Goal: Information Seeking & Learning: Learn about a topic

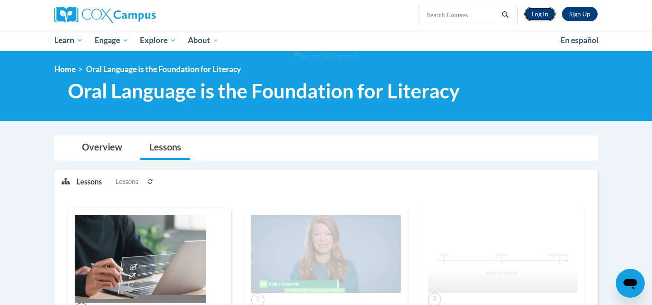
click at [541, 15] on link "Log In" at bounding box center [540, 14] width 31 height 14
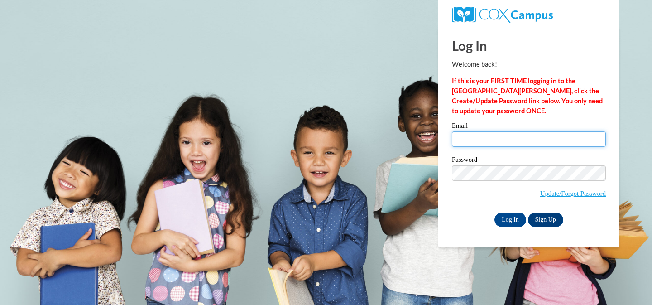
click at [488, 140] on input "Email" at bounding box center [529, 138] width 154 height 15
type input "pholloway@chattahoocheechristian.org"
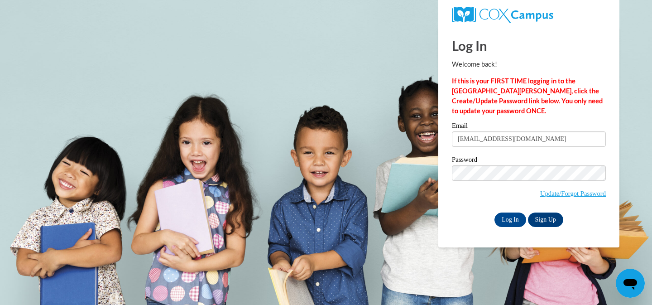
click at [512, 227] on div "Log In Welcome back! If this is your FIRST TIME logging in to the NEW Cox Campu…" at bounding box center [529, 137] width 195 height 220
click at [512, 221] on input "Log In" at bounding box center [511, 219] width 32 height 14
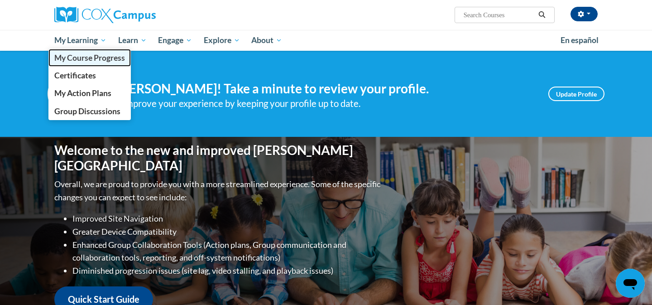
click at [106, 51] on link "My Course Progress" at bounding box center [89, 58] width 82 height 18
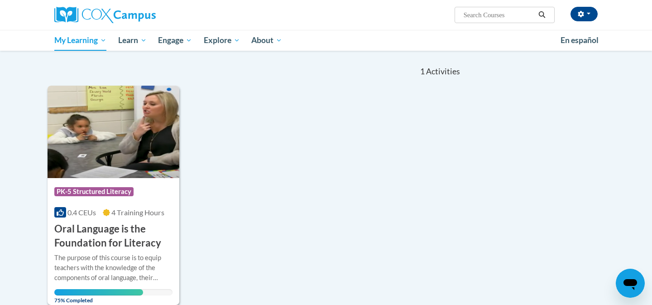
scroll to position [78, 0]
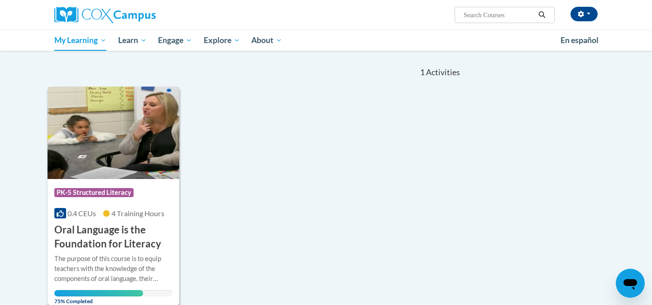
click at [82, 236] on h3 "Oral Language is the Foundation for Literacy" at bounding box center [113, 237] width 118 height 28
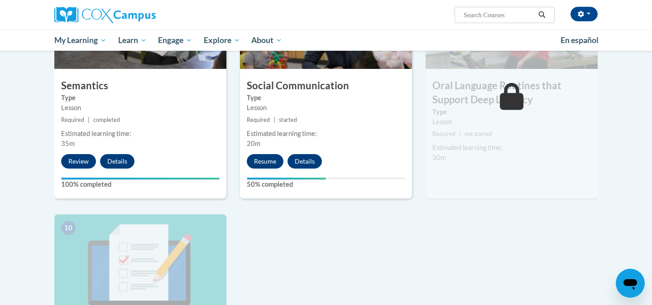
scroll to position [765, 0]
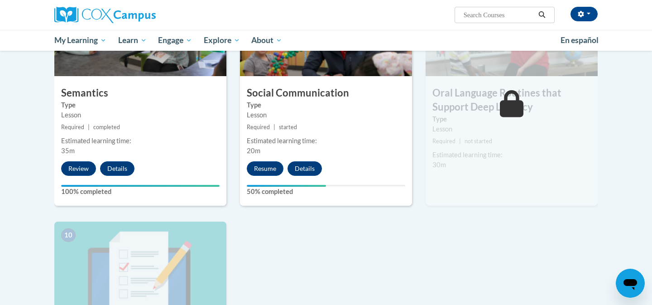
click at [245, 165] on div "Resume Details Feedback" at bounding box center [286, 168] width 93 height 14
click at [252, 166] on button "Resume" at bounding box center [265, 168] width 37 height 14
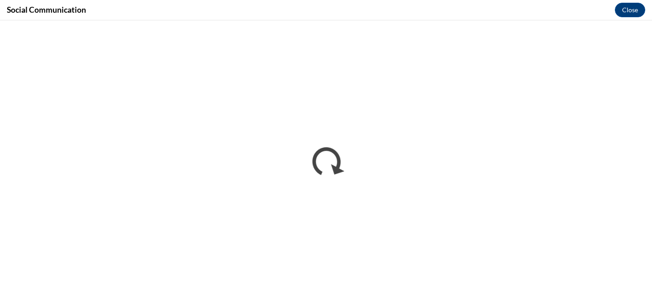
scroll to position [0, 0]
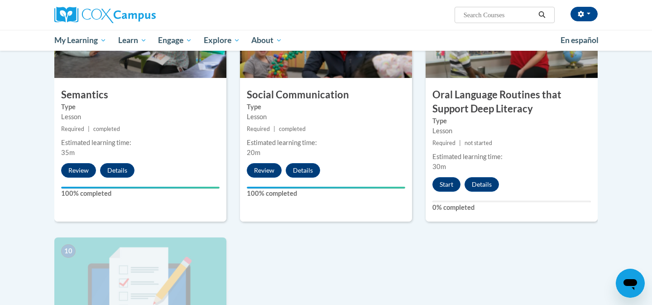
scroll to position [762, 0]
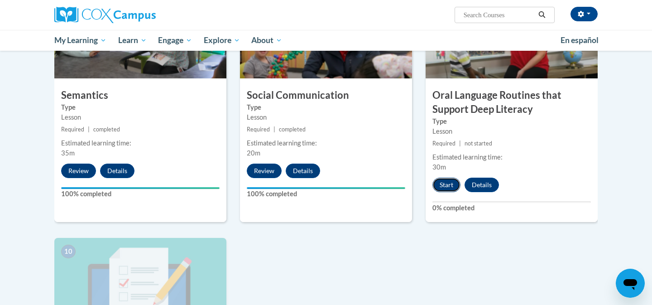
click at [452, 185] on button "Start" at bounding box center [447, 185] width 28 height 14
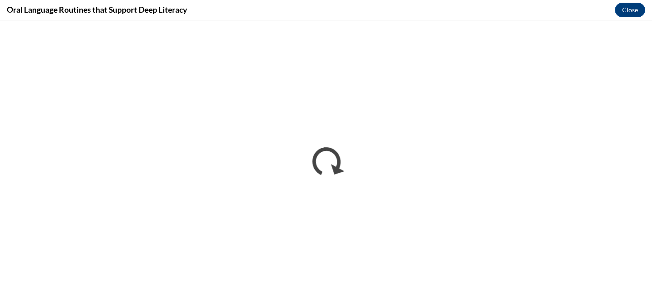
scroll to position [0, 0]
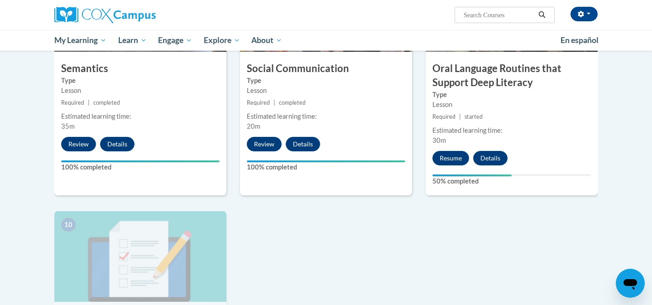
scroll to position [805, 0]
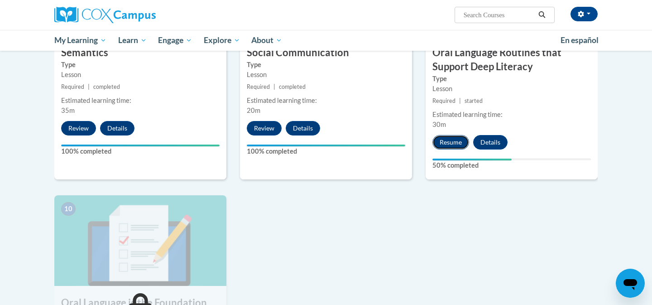
click at [455, 144] on button "Resume" at bounding box center [451, 142] width 37 height 14
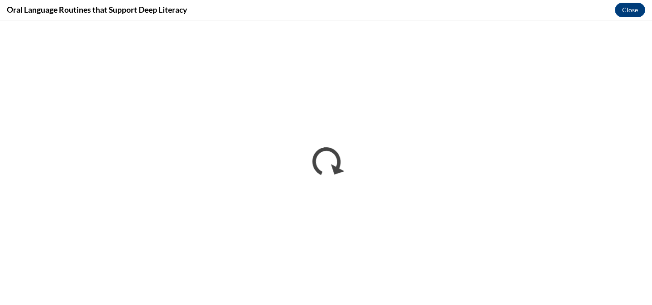
scroll to position [0, 0]
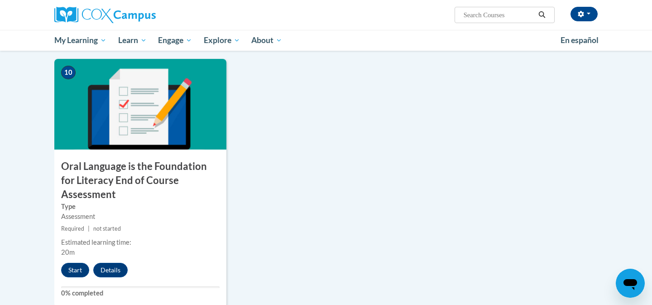
scroll to position [940, 0]
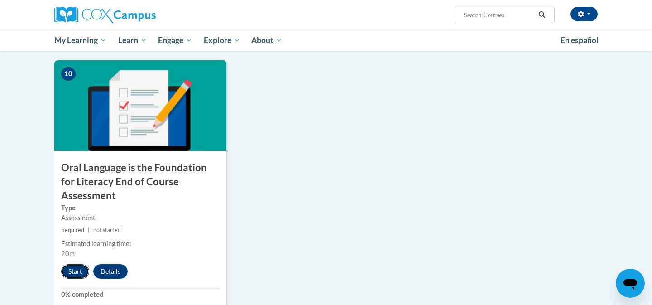
click at [72, 264] on button "Start" at bounding box center [75, 271] width 28 height 14
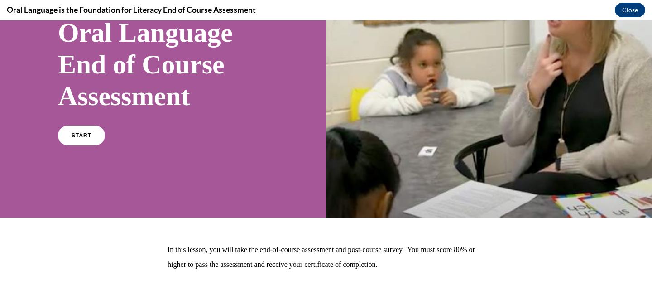
scroll to position [100, 0]
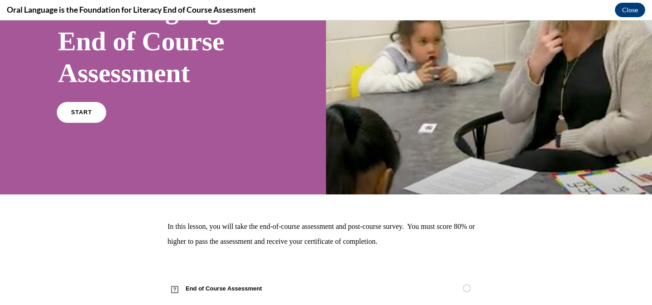
click at [65, 107] on link "START" at bounding box center [81, 112] width 49 height 21
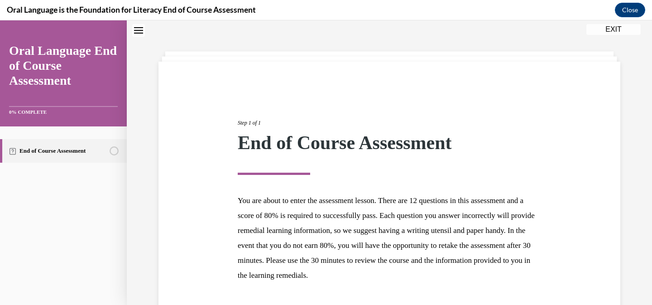
scroll to position [96, 0]
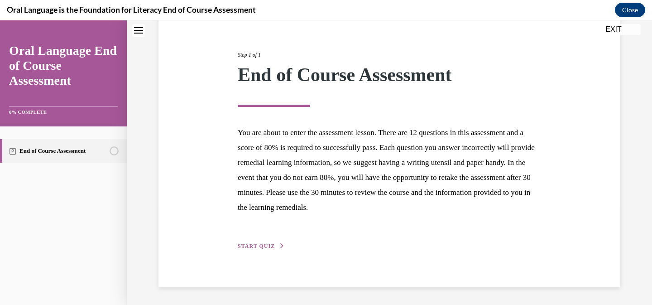
click at [257, 247] on span "START QUIZ" at bounding box center [256, 246] width 37 height 6
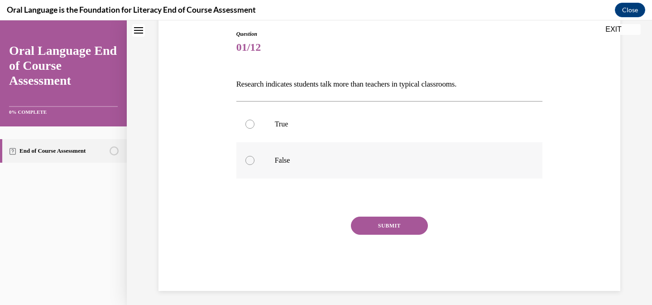
click at [306, 160] on p "False" at bounding box center [398, 160] width 246 height 9
click at [255, 160] on input "False" at bounding box center [250, 160] width 9 height 9
radio input "true"
click at [373, 223] on button "SUBMIT" at bounding box center [389, 226] width 77 height 18
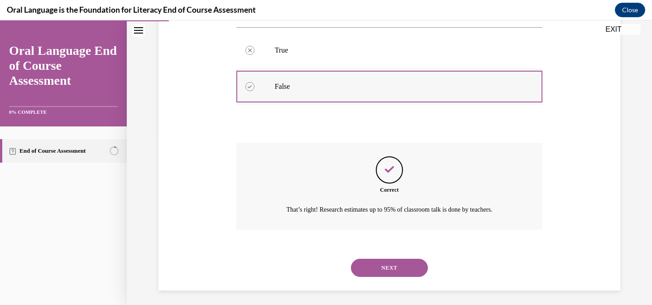
scroll to position [174, 0]
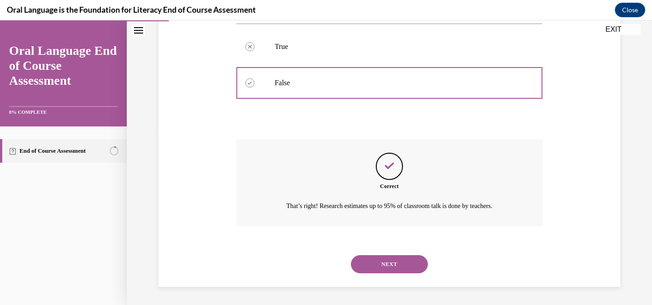
click at [393, 264] on button "NEXT" at bounding box center [389, 264] width 77 height 18
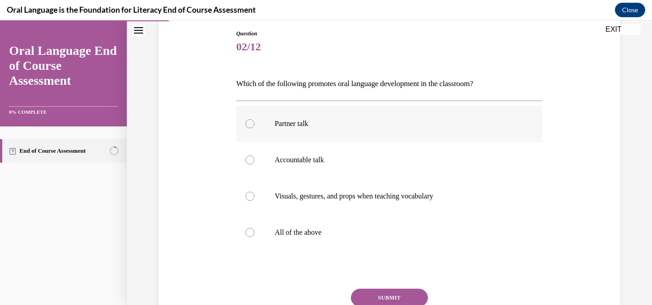
scroll to position [102, 0]
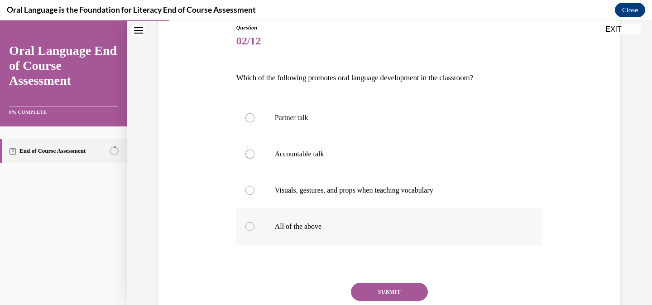
click at [339, 218] on label "All of the above" at bounding box center [389, 226] width 307 height 36
click at [255, 222] on input "All of the above" at bounding box center [250, 226] width 9 height 9
radio input "true"
click at [362, 282] on div "Question 02/12 Which of the following promotes oral language development in the…" at bounding box center [389, 190] width 307 height 333
click at [362, 289] on button "SUBMIT" at bounding box center [389, 292] width 77 height 18
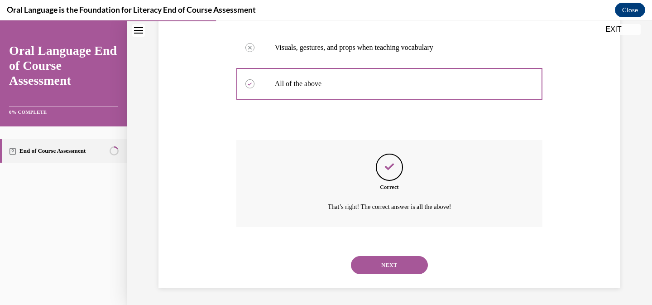
scroll to position [246, 0]
click at [383, 265] on button "NEXT" at bounding box center [389, 264] width 77 height 18
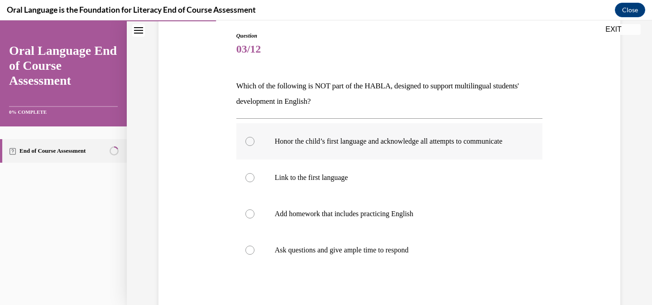
scroll to position [95, 0]
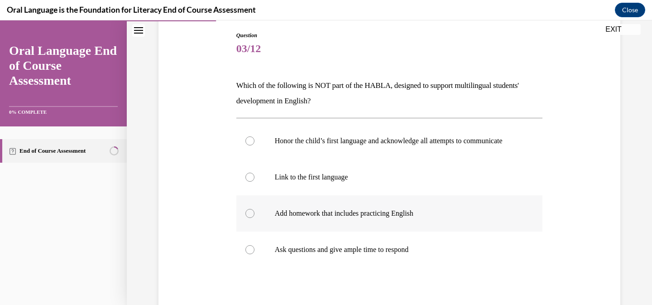
click at [348, 218] on p "Add homework that includes practicing English" at bounding box center [398, 213] width 246 height 9
click at [255, 218] on input "Add homework that includes practicing English" at bounding box center [250, 213] width 9 height 9
radio input "true"
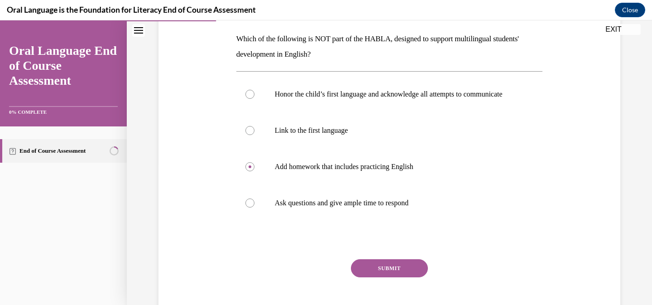
click at [366, 276] on button "SUBMIT" at bounding box center [389, 268] width 77 height 18
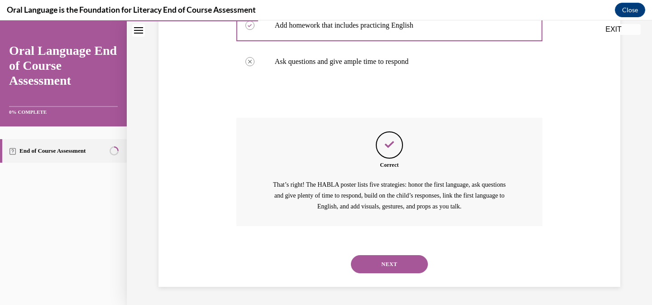
scroll to position [292, 0]
click at [375, 266] on button "NEXT" at bounding box center [389, 264] width 77 height 18
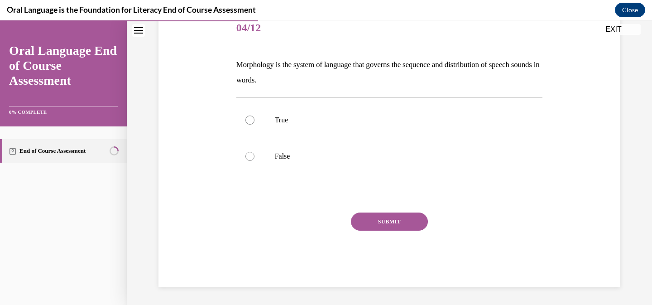
scroll to position [101, 0]
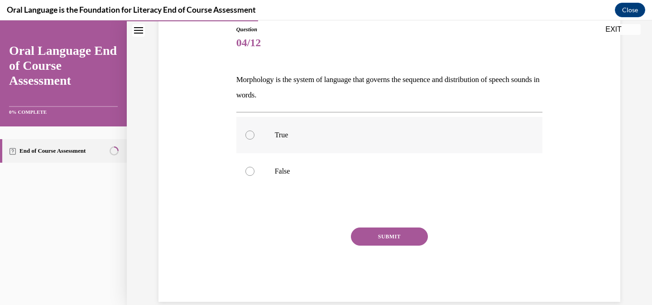
click at [289, 121] on label "True" at bounding box center [389, 135] width 307 height 36
click at [255, 130] on input "True" at bounding box center [250, 134] width 9 height 9
radio input "true"
click at [359, 229] on button "SUBMIT" at bounding box center [389, 236] width 77 height 18
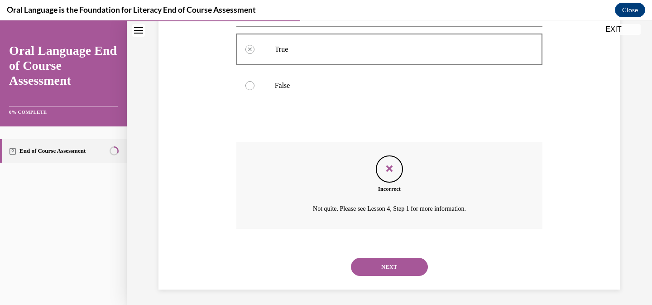
scroll to position [189, 0]
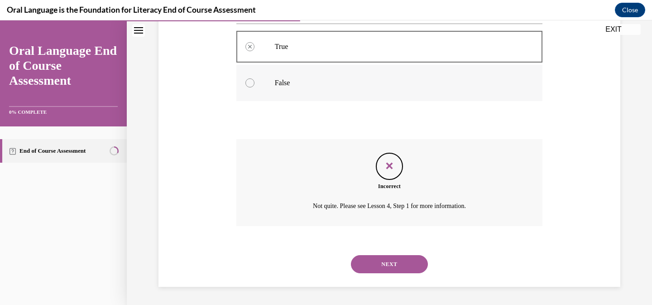
click at [296, 83] on p "False" at bounding box center [398, 82] width 246 height 9
click at [252, 83] on div at bounding box center [250, 82] width 9 height 9
click at [274, 42] on div at bounding box center [389, 46] width 307 height 41
click at [295, 77] on label "False" at bounding box center [389, 83] width 307 height 36
click at [393, 266] on button "NEXT" at bounding box center [389, 264] width 77 height 18
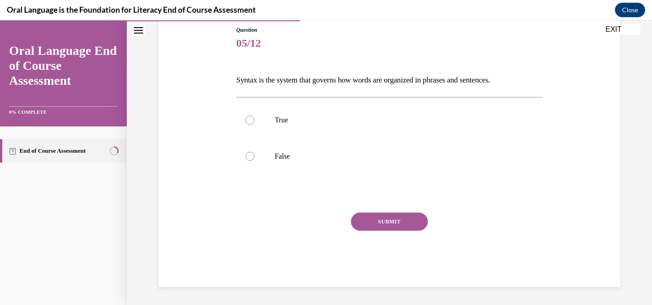
scroll to position [100, 0]
click at [301, 122] on p "True" at bounding box center [398, 120] width 246 height 9
click at [255, 122] on input "True" at bounding box center [250, 120] width 9 height 9
radio input "true"
click at [374, 222] on button "SUBMIT" at bounding box center [389, 221] width 77 height 18
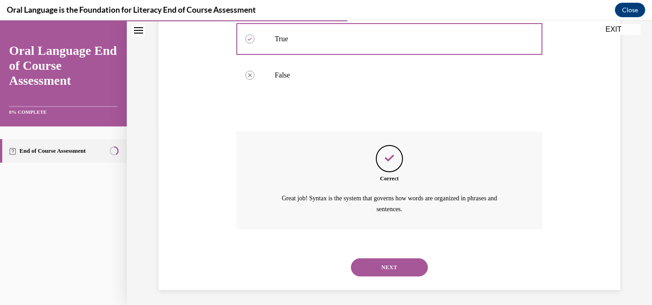
scroll to position [184, 0]
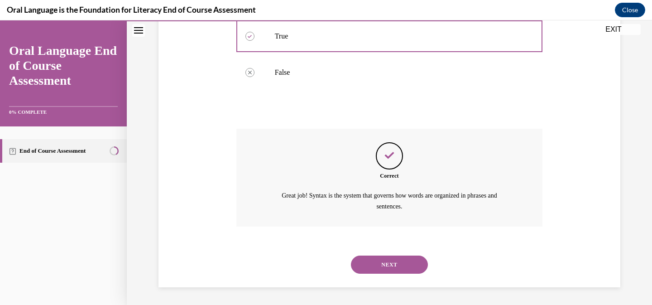
click at [374, 253] on div "NEXT" at bounding box center [389, 264] width 307 height 36
click at [374, 261] on button "NEXT" at bounding box center [389, 265] width 77 height 18
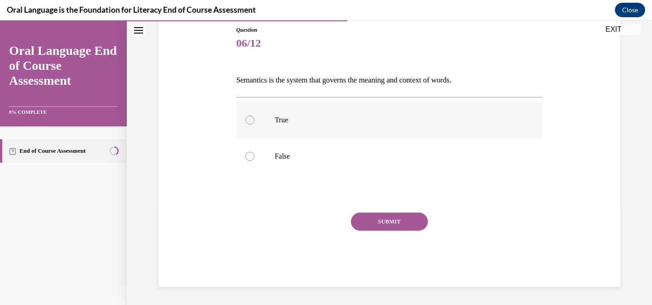
click at [329, 131] on label "True" at bounding box center [389, 120] width 307 height 36
click at [255, 125] on input "True" at bounding box center [250, 120] width 9 height 9
radio input "true"
click at [371, 217] on button "SUBMIT" at bounding box center [389, 221] width 77 height 18
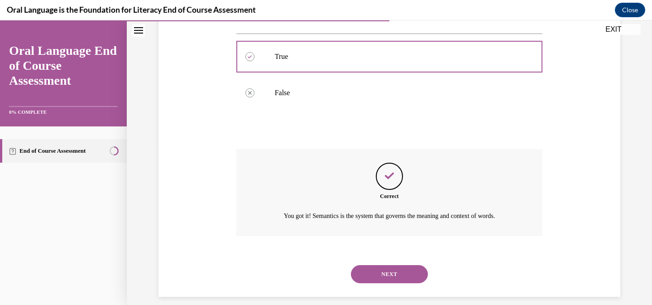
scroll to position [174, 0]
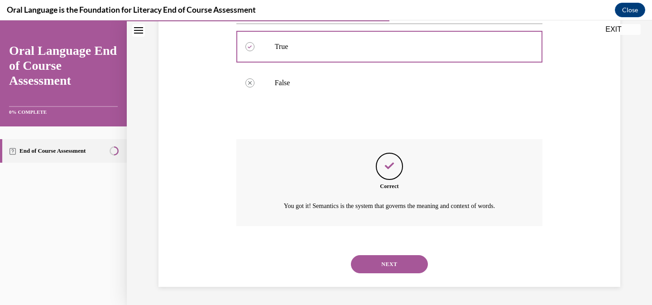
click at [383, 253] on div "NEXT" at bounding box center [389, 264] width 307 height 36
click at [383, 266] on button "NEXT" at bounding box center [389, 264] width 77 height 18
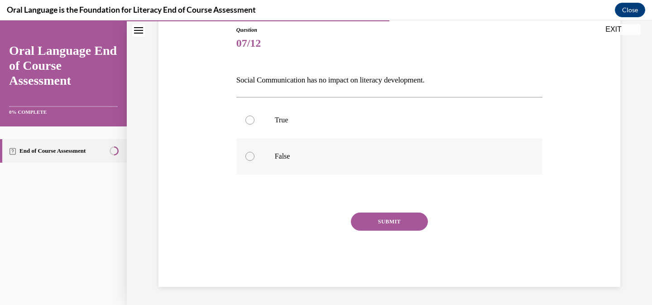
click at [282, 159] on p "False" at bounding box center [398, 156] width 246 height 9
click at [255, 159] on input "False" at bounding box center [250, 156] width 9 height 9
radio input "true"
click at [395, 226] on button "SUBMIT" at bounding box center [389, 221] width 77 height 18
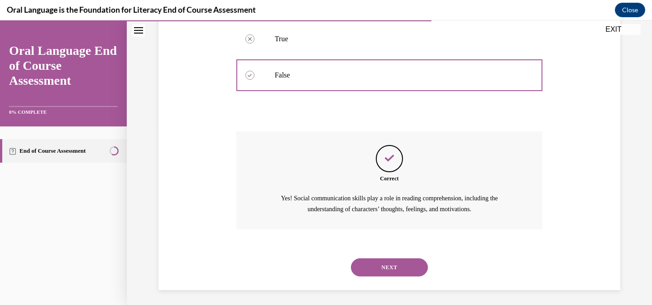
scroll to position [184, 0]
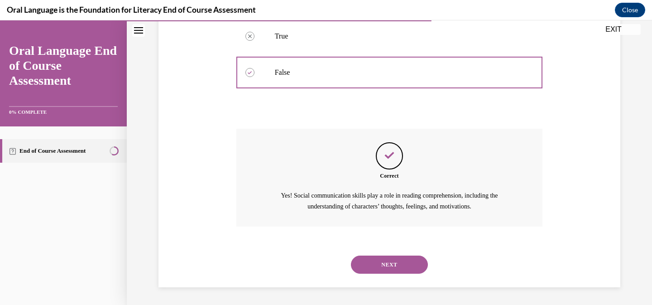
click at [378, 254] on div "NEXT" at bounding box center [389, 264] width 307 height 36
click at [378, 258] on button "NEXT" at bounding box center [389, 265] width 77 height 18
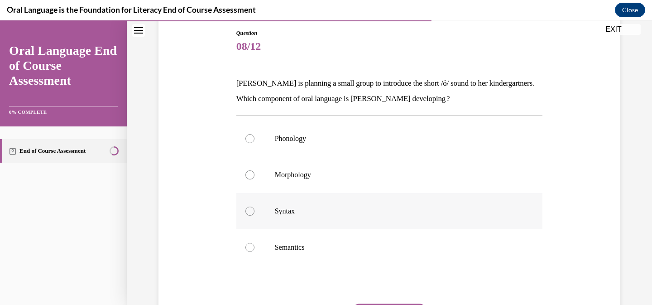
scroll to position [127, 0]
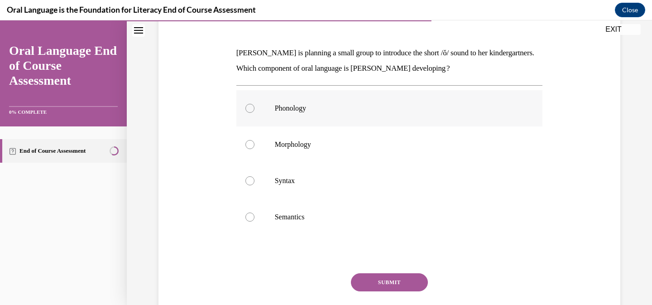
click at [307, 101] on label "Phonology" at bounding box center [389, 108] width 307 height 36
click at [255, 104] on input "Phonology" at bounding box center [250, 108] width 9 height 9
radio input "true"
click at [402, 289] on button "SUBMIT" at bounding box center [389, 282] width 77 height 18
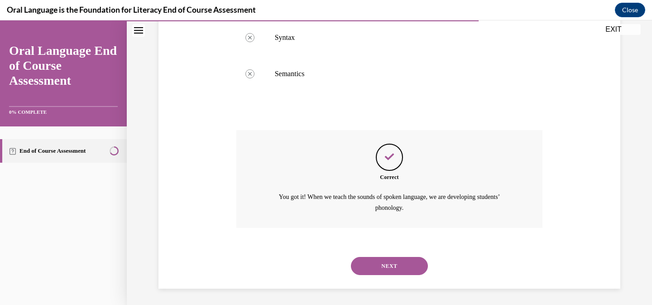
scroll to position [272, 0]
click at [402, 264] on button "NEXT" at bounding box center [389, 265] width 77 height 18
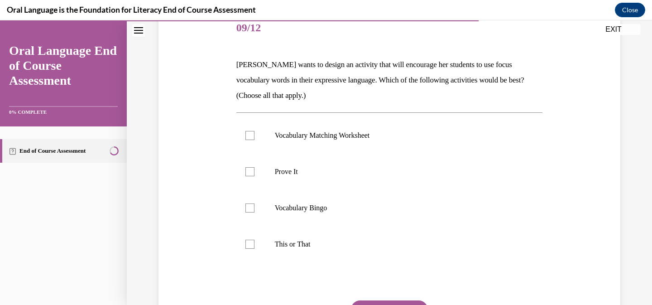
scroll to position [130, 0]
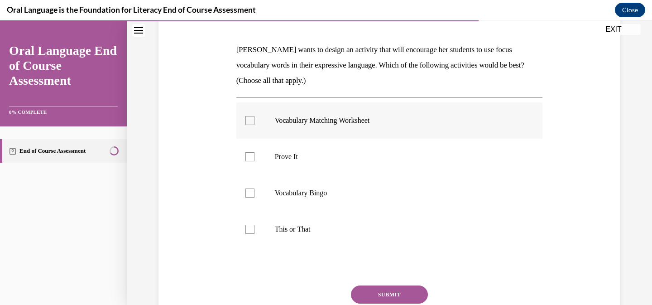
click at [354, 126] on label "Vocabulary Matching Worksheet" at bounding box center [389, 120] width 307 height 36
click at [255, 125] on input "Vocabulary Matching Worksheet" at bounding box center [250, 120] width 9 height 9
checkbox input "true"
click at [335, 185] on label "Vocabulary Bingo" at bounding box center [389, 193] width 307 height 36
click at [255, 188] on input "Vocabulary Bingo" at bounding box center [250, 192] width 9 height 9
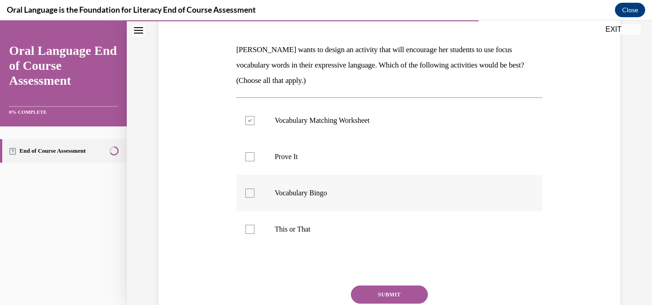
checkbox input "true"
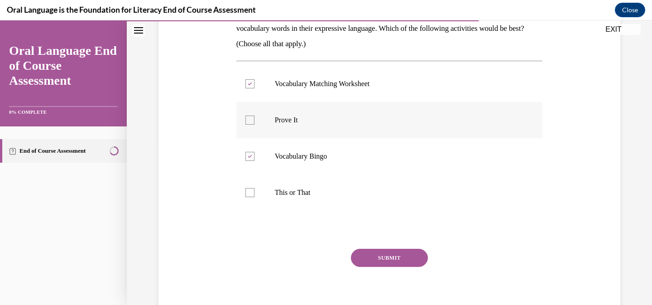
click at [329, 126] on label "Prove It" at bounding box center [389, 120] width 307 height 36
click at [255, 125] on input "Prove It" at bounding box center [250, 120] width 9 height 9
click at [329, 126] on label "Prove It" at bounding box center [389, 120] width 307 height 36
click at [255, 125] on input "Prove It" at bounding box center [250, 120] width 9 height 9
checkbox input "false"
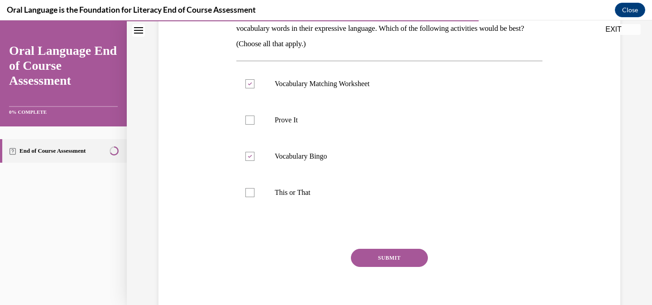
click at [377, 251] on button "SUBMIT" at bounding box center [389, 258] width 77 height 18
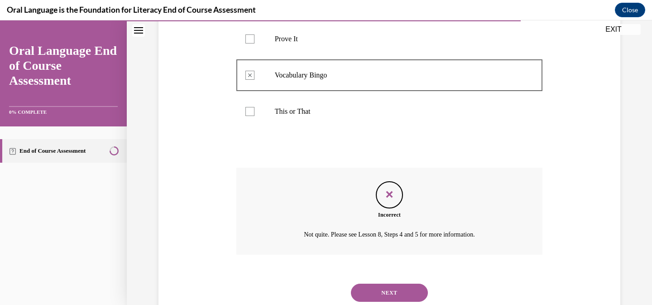
scroll to position [250, 0]
click at [391, 287] on button "NEXT" at bounding box center [389, 291] width 77 height 18
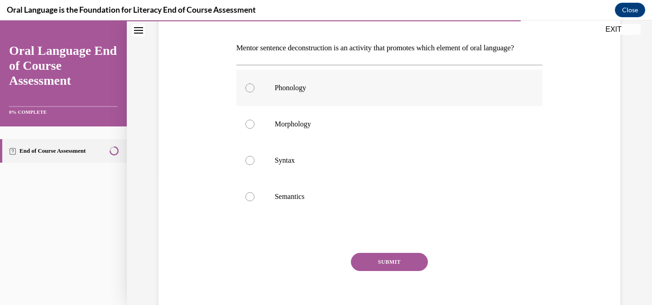
scroll to position [136, 0]
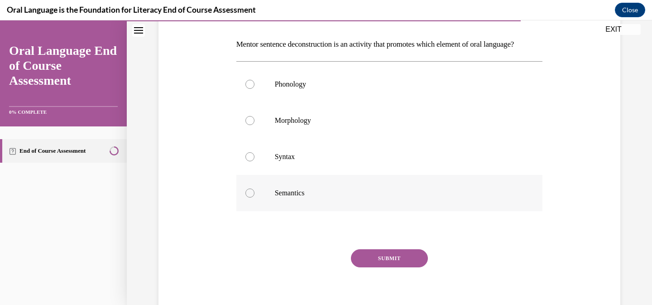
click at [304, 202] on label "Semantics" at bounding box center [389, 193] width 307 height 36
click at [255, 198] on input "Semantics" at bounding box center [250, 192] width 9 height 9
radio input "true"
click at [384, 267] on button "SUBMIT" at bounding box center [389, 258] width 77 height 18
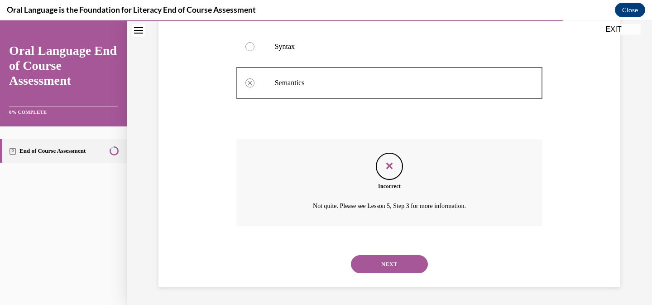
scroll to position [261, 0]
click at [390, 261] on button "NEXT" at bounding box center [389, 264] width 77 height 18
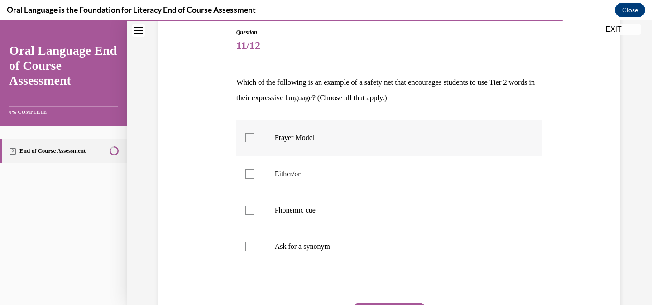
scroll to position [101, 0]
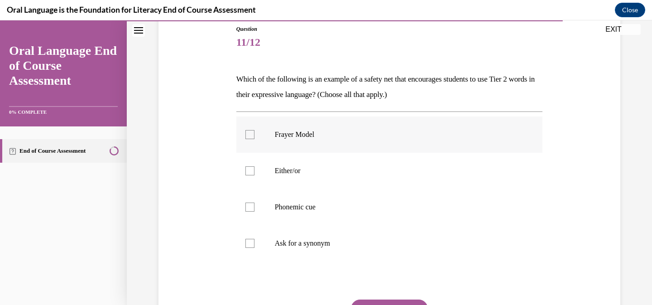
click at [317, 148] on label "Frayer Model" at bounding box center [389, 134] width 307 height 36
click at [255, 139] on input "Frayer Model" at bounding box center [250, 134] width 9 height 9
checkbox input "true"
click at [315, 182] on label "Either/or" at bounding box center [389, 171] width 307 height 36
click at [255, 175] on input "Either/or" at bounding box center [250, 170] width 9 height 9
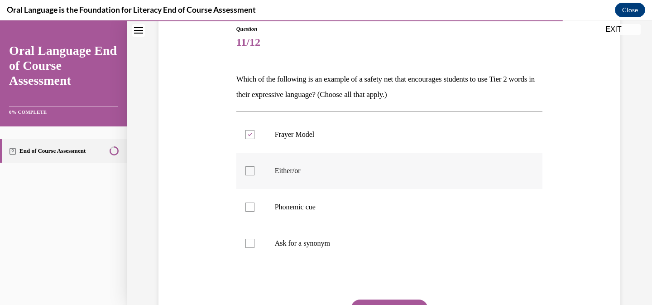
checkbox input "true"
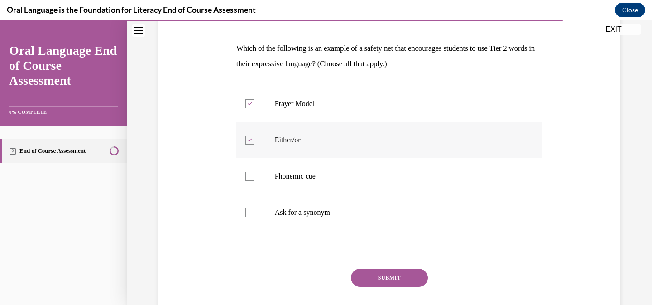
scroll to position [134, 0]
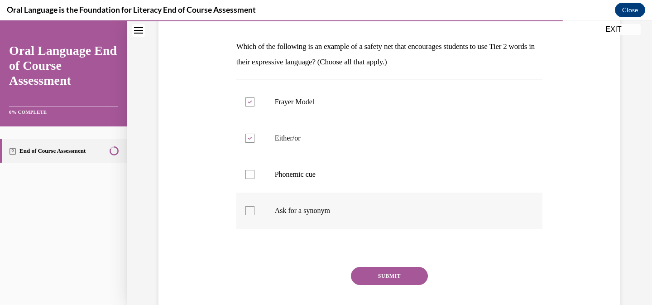
click at [316, 198] on label "Ask for a synonym" at bounding box center [389, 211] width 307 height 36
click at [255, 206] on input "Ask for a synonym" at bounding box center [250, 210] width 9 height 9
checkbox input "true"
click at [377, 278] on button "SUBMIT" at bounding box center [389, 276] width 77 height 18
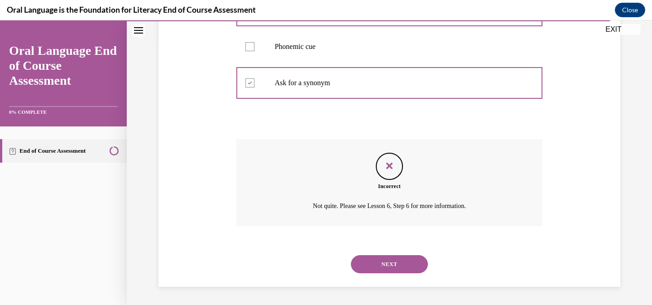
click at [378, 266] on button "NEXT" at bounding box center [389, 264] width 77 height 18
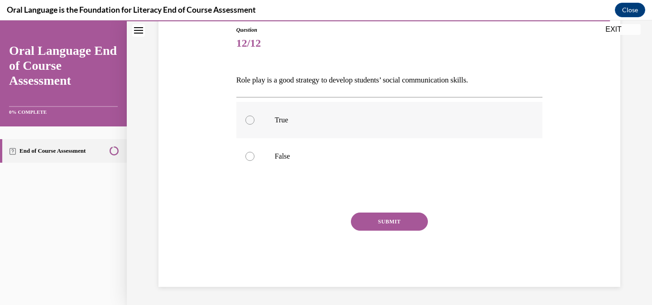
click at [303, 124] on p "True" at bounding box center [398, 120] width 246 height 9
click at [255, 124] on input "True" at bounding box center [250, 120] width 9 height 9
radio input "true"
click at [375, 224] on button "SUBMIT" at bounding box center [389, 221] width 77 height 18
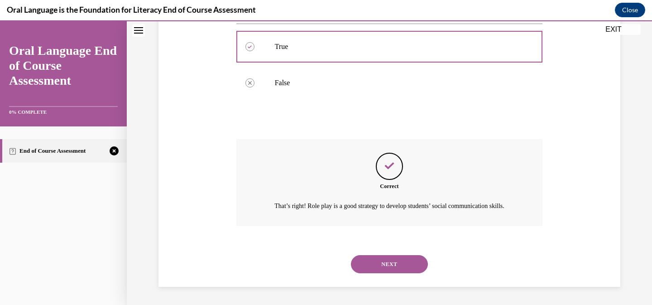
scroll to position [184, 0]
click at [395, 263] on button "NEXT" at bounding box center [389, 264] width 77 height 18
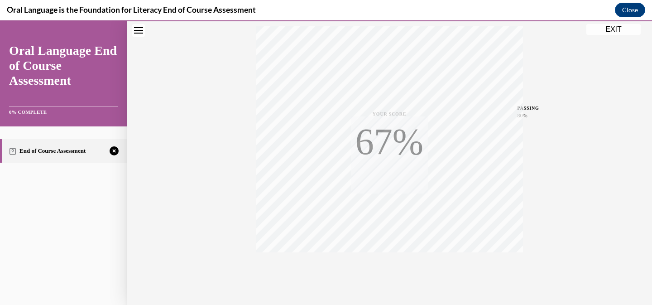
scroll to position [180, 0]
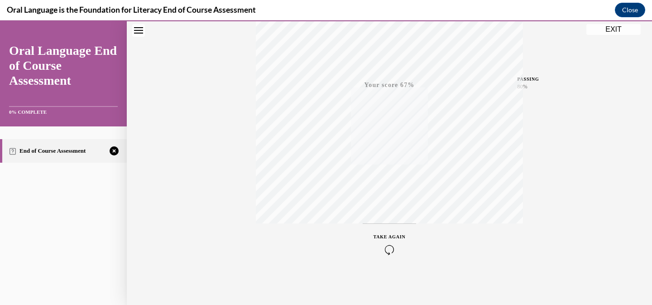
click at [391, 244] on div "TAKE AGAIN" at bounding box center [390, 243] width 32 height 21
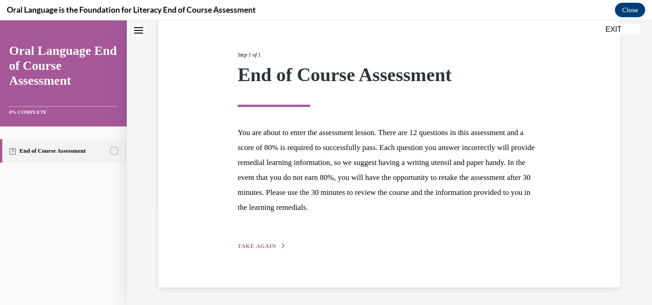
click at [299, 248] on div "Step 1 of 1 End of Course Assessment You are about to enter the assessment less…" at bounding box center [389, 140] width 317 height 221
click at [277, 246] on button "TAKE AGAIN" at bounding box center [262, 246] width 48 height 8
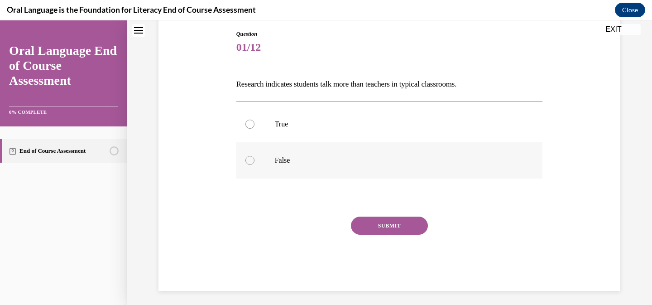
click at [282, 159] on p "False" at bounding box center [398, 160] width 246 height 9
click at [255, 159] on input "False" at bounding box center [250, 160] width 9 height 9
radio input "true"
click at [377, 230] on button "SUBMIT" at bounding box center [389, 226] width 77 height 18
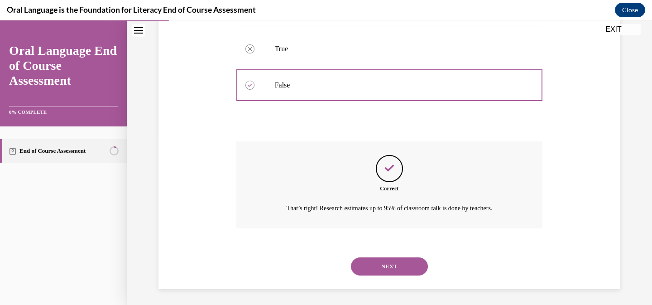
scroll to position [174, 0]
click at [398, 269] on button "NEXT" at bounding box center [389, 264] width 77 height 18
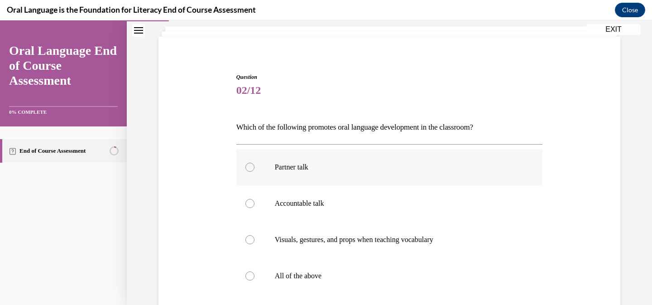
scroll to position [77, 0]
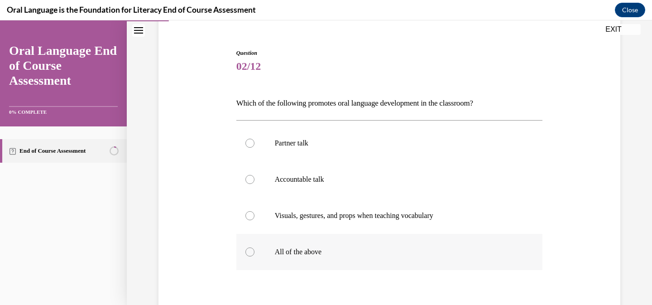
click at [308, 241] on label "All of the above" at bounding box center [389, 252] width 307 height 36
click at [255, 247] on input "All of the above" at bounding box center [250, 251] width 9 height 9
radio input "true"
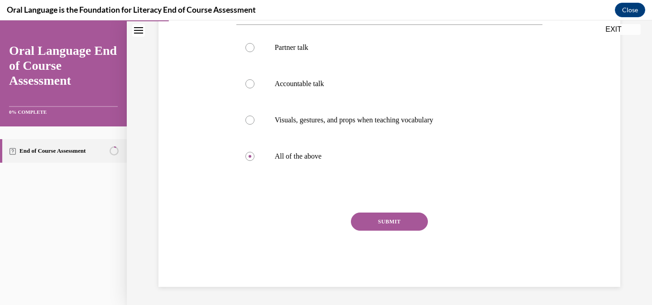
click at [388, 227] on button "SUBMIT" at bounding box center [389, 221] width 77 height 18
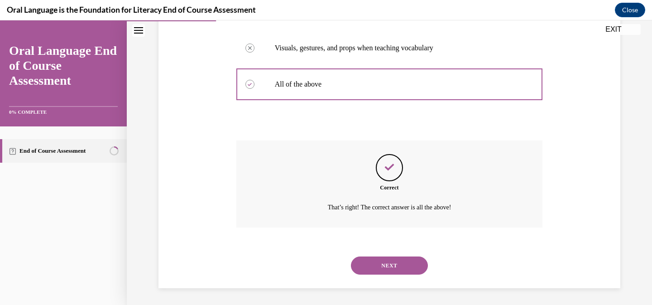
scroll to position [246, 0]
click at [391, 260] on button "NEXT" at bounding box center [389, 264] width 77 height 18
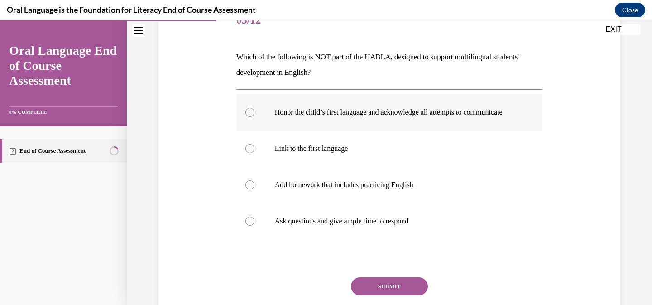
scroll to position [124, 0]
click at [338, 189] on p "Add homework that includes practicing English" at bounding box center [398, 184] width 246 height 9
click at [255, 189] on input "Add homework that includes practicing English" at bounding box center [250, 184] width 9 height 9
radio input "true"
click at [385, 287] on button "SUBMIT" at bounding box center [389, 286] width 77 height 18
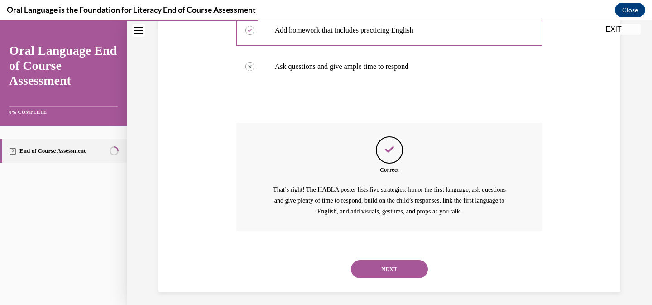
scroll to position [292, 0]
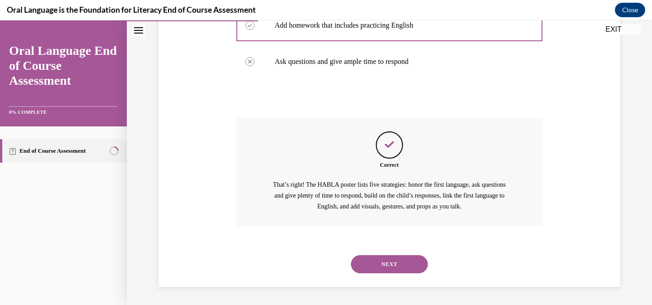
click at [386, 278] on div "NEXT" at bounding box center [389, 264] width 307 height 36
click at [386, 270] on button "NEXT" at bounding box center [389, 264] width 77 height 18
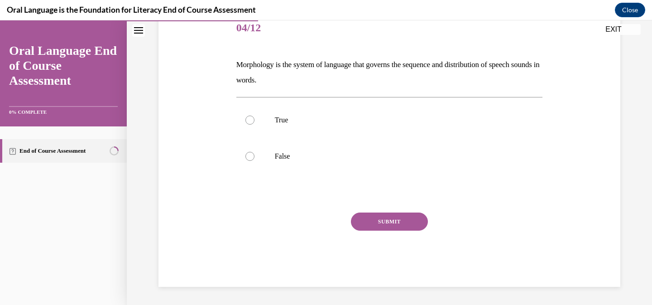
scroll to position [101, 0]
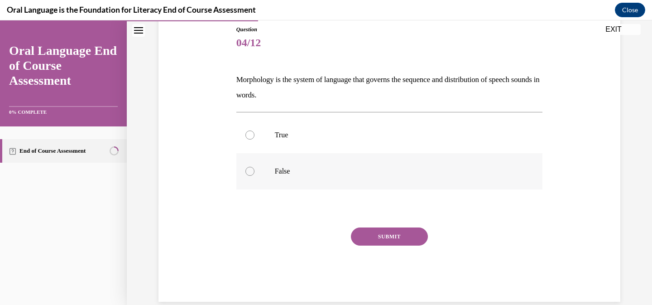
click at [297, 165] on label "False" at bounding box center [389, 171] width 307 height 36
click at [255, 167] on input "False" at bounding box center [250, 171] width 9 height 9
radio input "true"
click at [373, 240] on button "SUBMIT" at bounding box center [389, 236] width 77 height 18
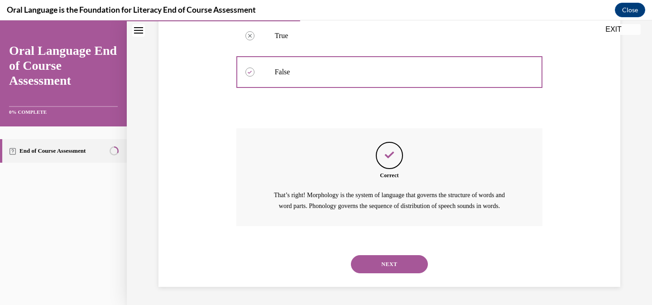
click at [391, 262] on button "NEXT" at bounding box center [389, 264] width 77 height 18
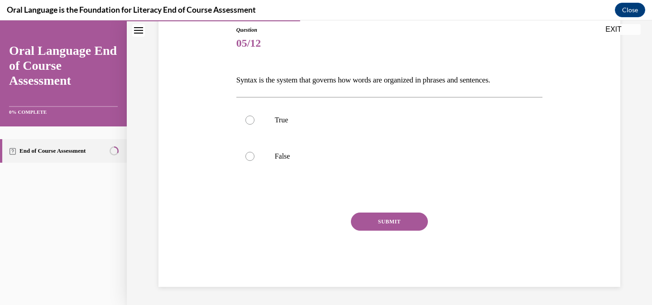
click at [310, 82] on p "Syntax is the system that governs how words are organized in phrases and senten…" at bounding box center [389, 79] width 307 height 15
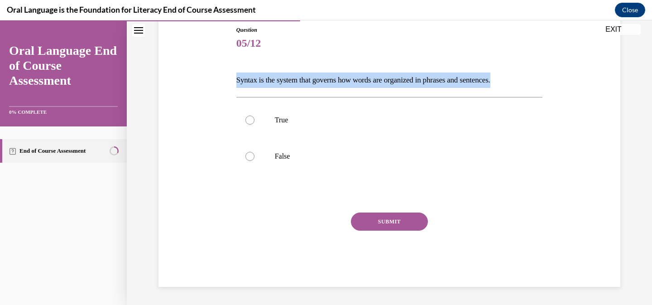
click at [310, 82] on p "Syntax is the system that governs how words are organized in phrases and senten…" at bounding box center [389, 79] width 307 height 15
copy p "Syntax is the system that governs how words are organized in phrases and senten…"
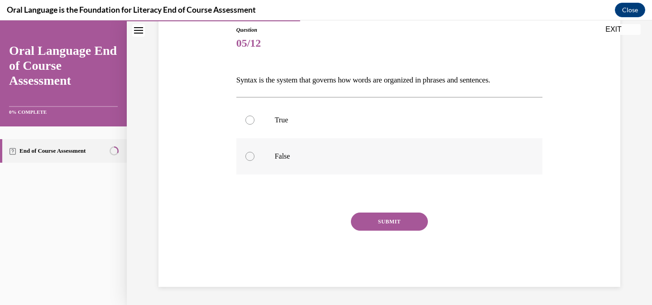
click at [272, 170] on label "False" at bounding box center [389, 156] width 307 height 36
click at [255, 161] on input "False" at bounding box center [250, 156] width 9 height 9
radio input "true"
click at [368, 214] on button "SUBMIT" at bounding box center [389, 221] width 77 height 18
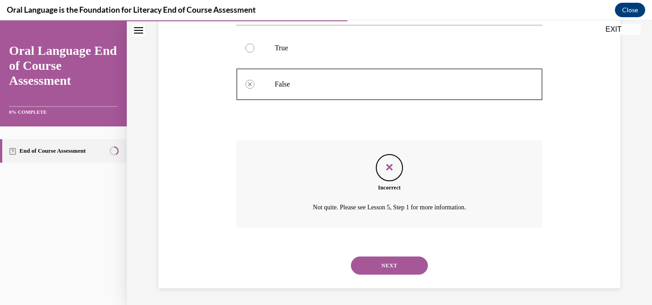
scroll to position [174, 0]
click at [385, 253] on div "NEXT" at bounding box center [389, 264] width 307 height 36
click at [384, 260] on button "NEXT" at bounding box center [389, 264] width 77 height 18
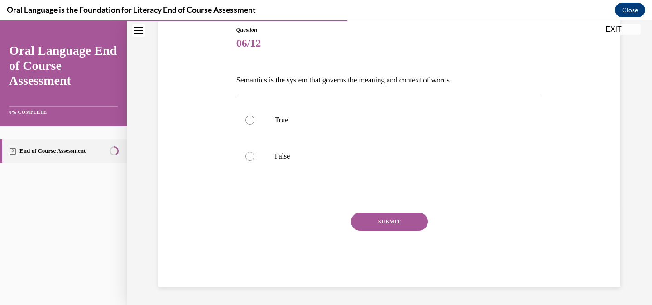
click at [316, 83] on p "Semantics is the system that governs the meaning and context of words." at bounding box center [389, 79] width 307 height 15
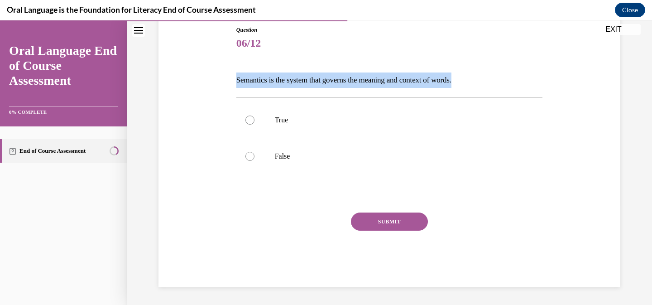
click at [316, 83] on p "Semantics is the system that governs the meaning and context of words." at bounding box center [389, 79] width 307 height 15
copy p "Semantics is the system that governs the meaning and context of words."
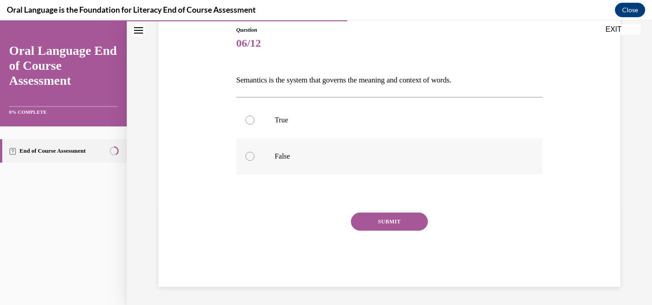
click at [311, 156] on p "False" at bounding box center [398, 156] width 246 height 9
click at [255, 156] on input "False" at bounding box center [250, 156] width 9 height 9
radio input "true"
click at [318, 125] on label "True" at bounding box center [389, 120] width 307 height 36
click at [255, 125] on input "True" at bounding box center [250, 120] width 9 height 9
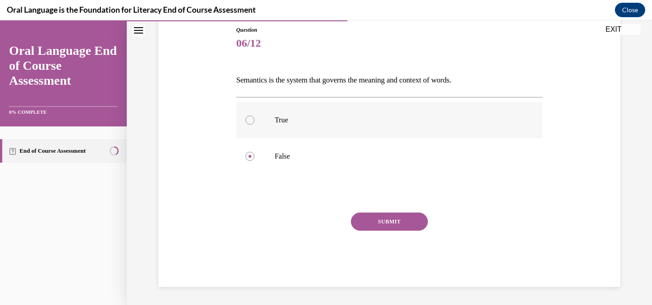
radio input "true"
click at [390, 217] on button "SUBMIT" at bounding box center [389, 221] width 77 height 18
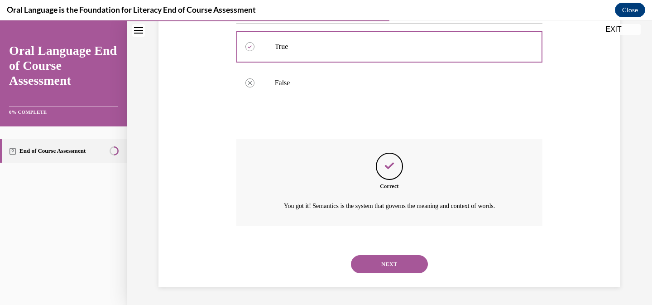
click at [393, 259] on button "NEXT" at bounding box center [389, 264] width 77 height 18
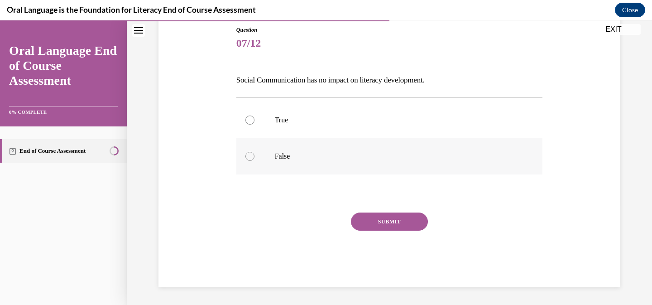
click at [324, 146] on label "False" at bounding box center [389, 156] width 307 height 36
click at [255, 152] on input "False" at bounding box center [250, 156] width 9 height 9
radio input "true"
click at [374, 222] on button "SUBMIT" at bounding box center [389, 221] width 77 height 18
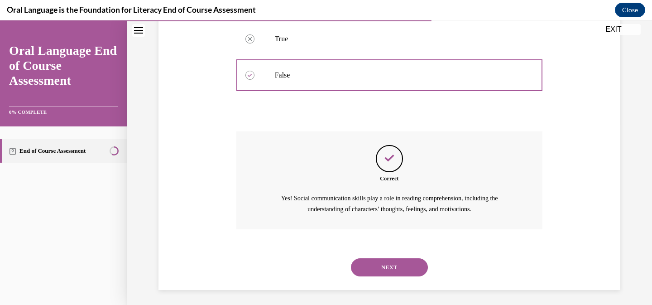
scroll to position [184, 0]
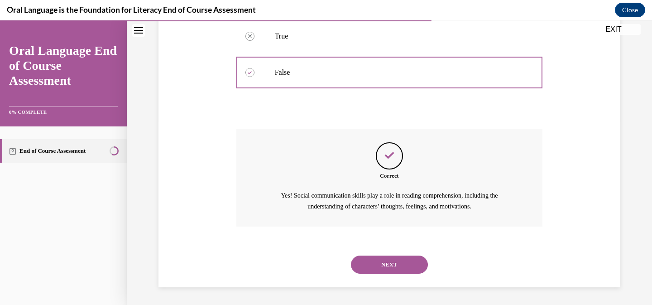
click at [377, 260] on button "NEXT" at bounding box center [389, 265] width 77 height 18
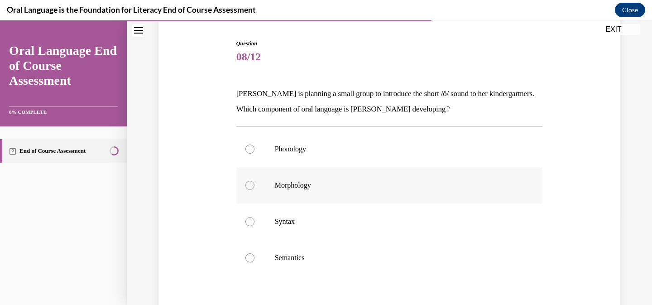
scroll to position [86, 0]
click at [323, 158] on label "Phonology" at bounding box center [389, 149] width 307 height 36
click at [255, 154] on input "Phonology" at bounding box center [250, 149] width 9 height 9
radio input "true"
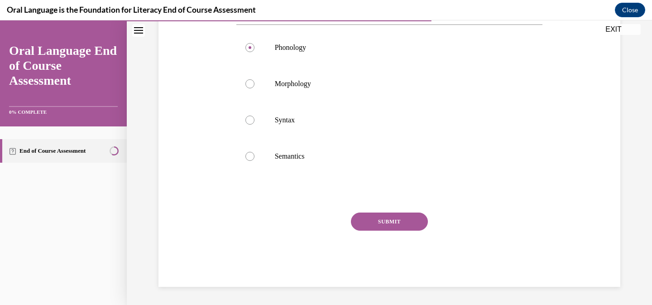
click at [370, 222] on button "SUBMIT" at bounding box center [389, 221] width 77 height 18
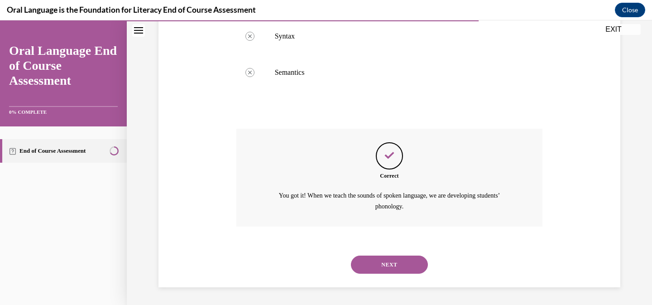
scroll to position [272, 0]
click at [381, 270] on button "NEXT" at bounding box center [389, 265] width 77 height 18
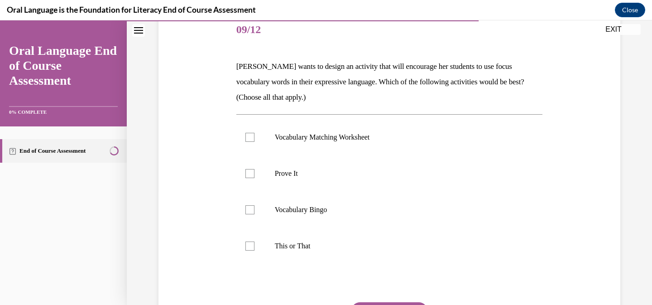
scroll to position [122, 0]
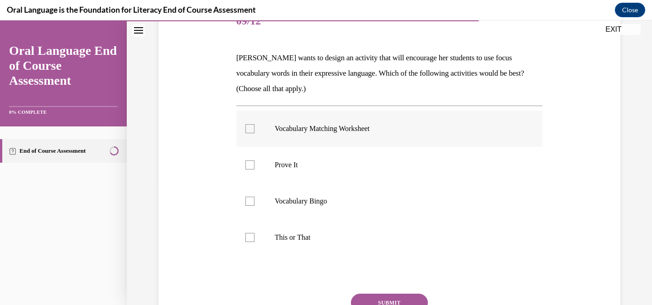
click at [320, 143] on label "Vocabulary Matching Worksheet" at bounding box center [389, 129] width 307 height 36
click at [255, 133] on input "Vocabulary Matching Worksheet" at bounding box center [250, 128] width 9 height 9
click at [320, 143] on label "Vocabulary Matching Worksheet" at bounding box center [389, 129] width 307 height 36
click at [255, 133] on input "Vocabulary Matching Worksheet" at bounding box center [250, 128] width 9 height 9
checkbox input "false"
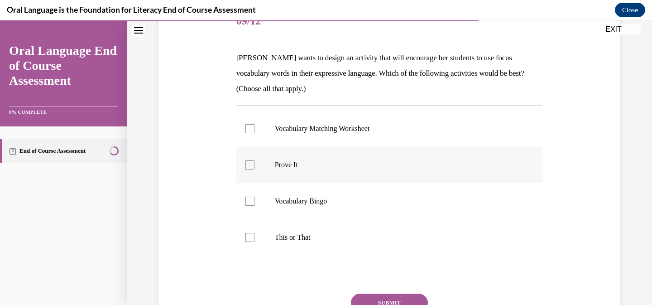
click at [315, 157] on label "Prove It" at bounding box center [389, 165] width 307 height 36
click at [255, 160] on input "Prove It" at bounding box center [250, 164] width 9 height 9
checkbox input "true"
click at [303, 221] on label "This or That" at bounding box center [389, 237] width 307 height 36
click at [255, 233] on input "This or That" at bounding box center [250, 237] width 9 height 9
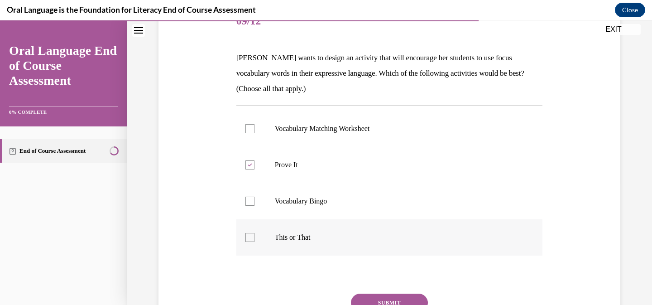
checkbox input "true"
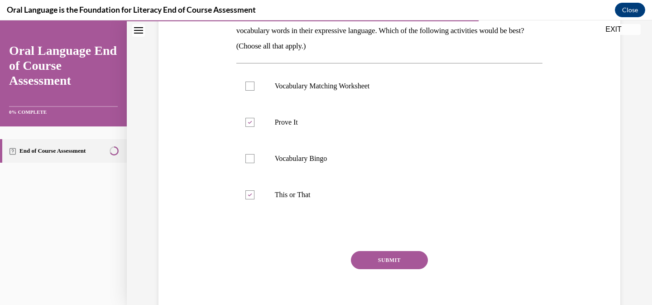
click at [371, 255] on button "SUBMIT" at bounding box center [389, 260] width 77 height 18
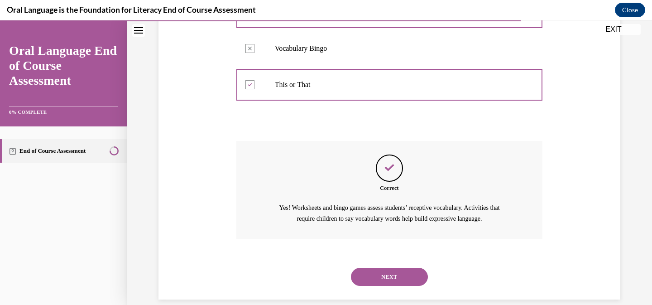
scroll to position [287, 0]
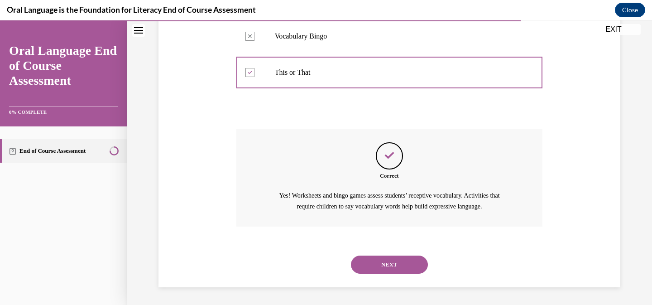
click at [374, 265] on button "NEXT" at bounding box center [389, 265] width 77 height 18
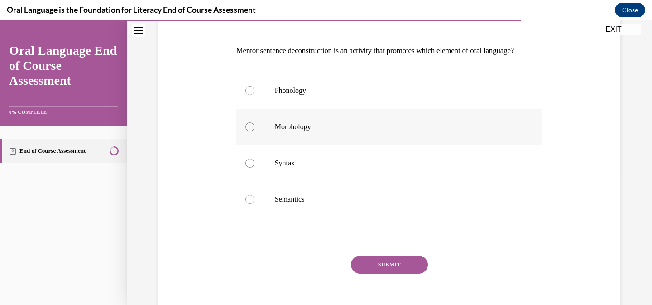
scroll to position [130, 0]
click at [305, 167] on p "Syntax" at bounding box center [398, 162] width 246 height 9
click at [255, 167] on input "Syntax" at bounding box center [250, 162] width 9 height 9
radio input "true"
click at [370, 273] on button "SUBMIT" at bounding box center [389, 264] width 77 height 18
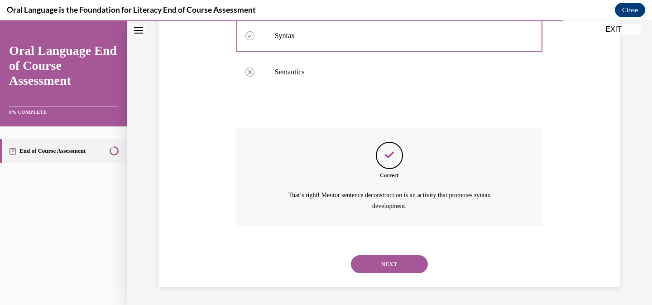
scroll to position [272, 0]
click at [384, 266] on button "NEXT" at bounding box center [389, 264] width 77 height 18
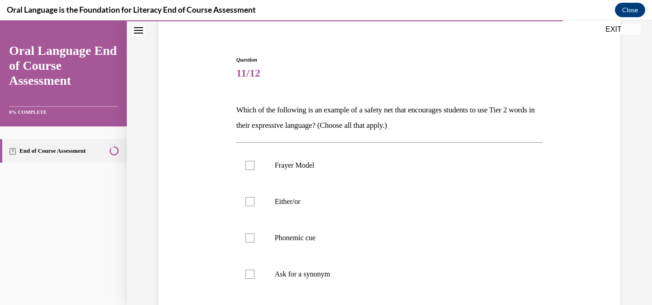
scroll to position [122, 0]
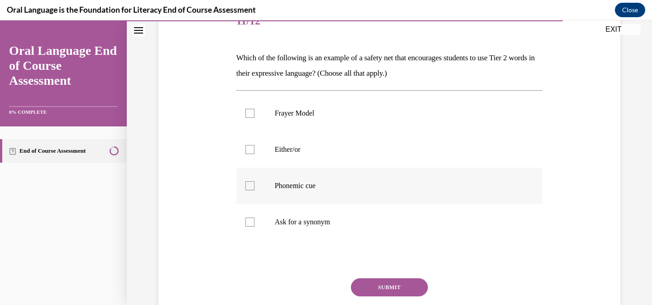
click at [327, 186] on p "Phonemic cue" at bounding box center [398, 185] width 246 height 9
click at [255, 186] on input "Phonemic cue" at bounding box center [250, 185] width 9 height 9
checkbox input "true"
click at [330, 147] on p "Either/or" at bounding box center [398, 149] width 246 height 9
click at [255, 147] on input "Either/or" at bounding box center [250, 149] width 9 height 9
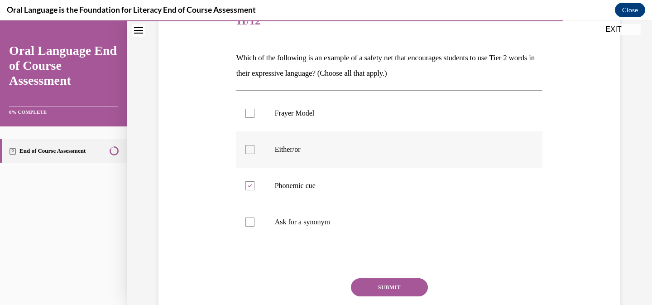
checkbox input "true"
click at [390, 283] on button "SUBMIT" at bounding box center [389, 287] width 77 height 18
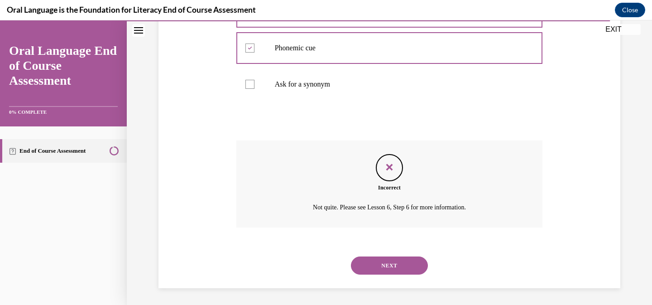
scroll to position [261, 0]
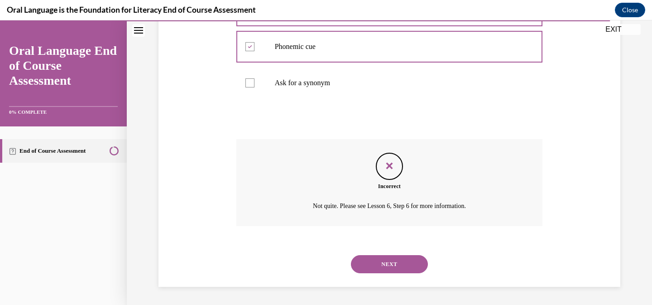
click at [396, 274] on div "NEXT" at bounding box center [389, 264] width 307 height 36
click at [397, 270] on button "NEXT" at bounding box center [389, 264] width 77 height 18
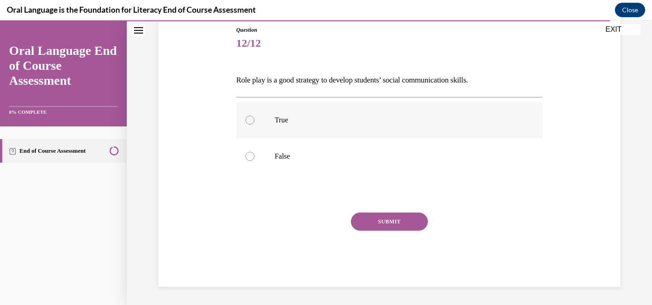
click at [296, 113] on label "True" at bounding box center [389, 120] width 307 height 36
click at [255, 116] on input "True" at bounding box center [250, 120] width 9 height 9
radio input "true"
click at [375, 211] on div "Question 12/12 Role play is a good strategy to develop students’ social communi…" at bounding box center [389, 156] width 307 height 261
click at [375, 219] on button "SUBMIT" at bounding box center [389, 221] width 77 height 18
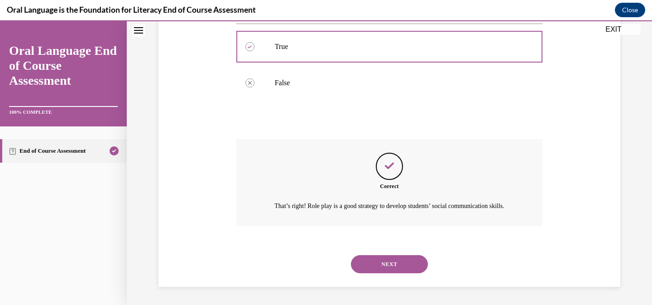
scroll to position [184, 0]
click at [395, 256] on button "NEXT" at bounding box center [389, 264] width 77 height 18
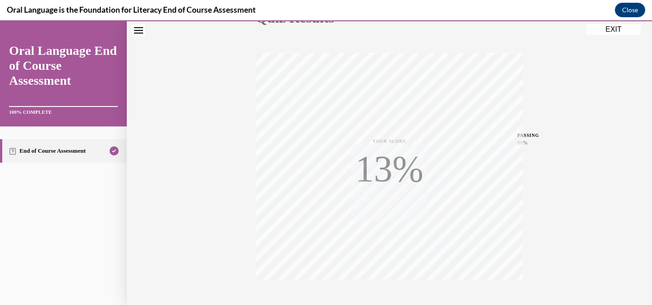
scroll to position [180, 0]
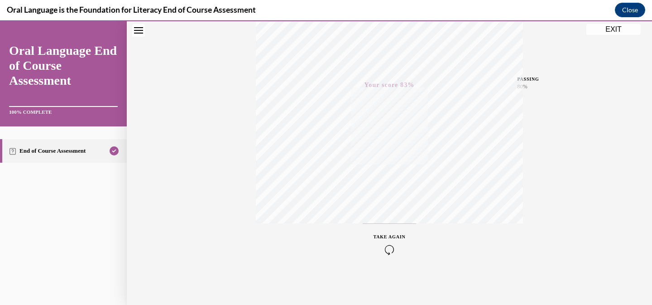
click at [606, 29] on button "EXIT" at bounding box center [614, 29] width 54 height 11
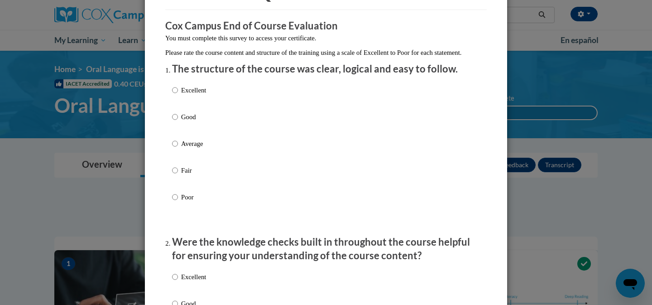
scroll to position [0, 0]
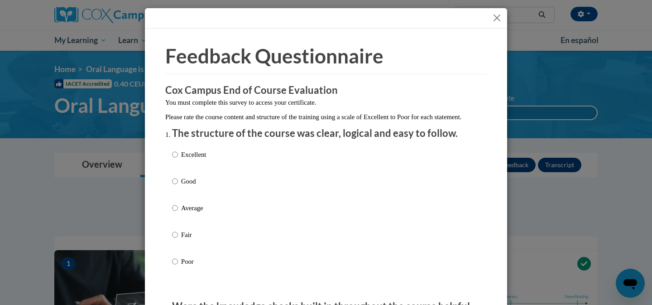
click at [496, 17] on button "Close" at bounding box center [497, 17] width 11 height 11
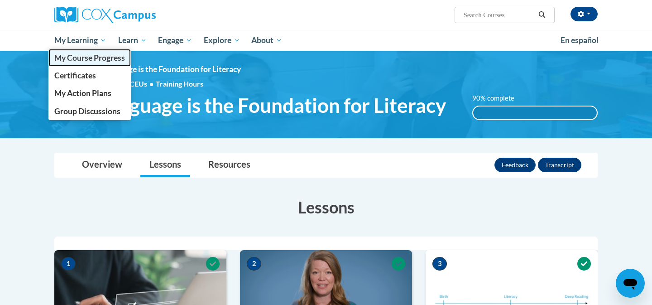
click at [102, 54] on span "My Course Progress" at bounding box center [89, 58] width 71 height 10
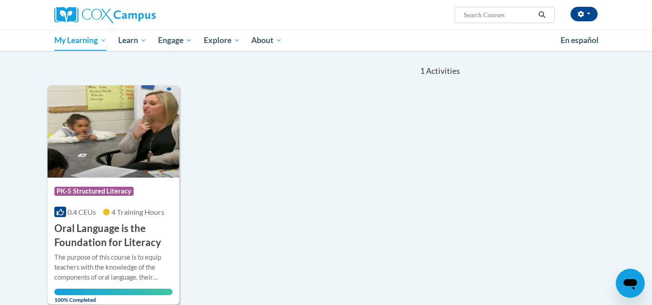
scroll to position [77, 0]
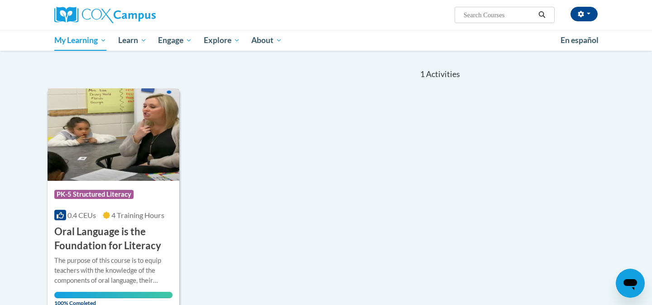
click at [150, 210] on div "0.4 CEUs 4 Training Hours" at bounding box center [113, 215] width 118 height 10
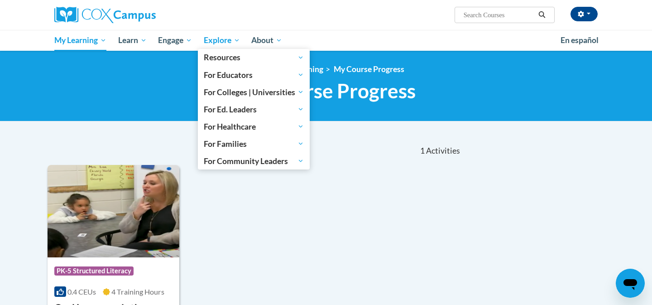
click at [207, 35] on span "Explore" at bounding box center [222, 40] width 36 height 11
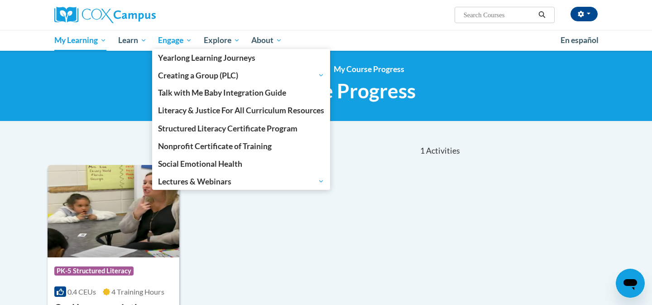
click at [169, 41] on span "Engage" at bounding box center [175, 40] width 34 height 11
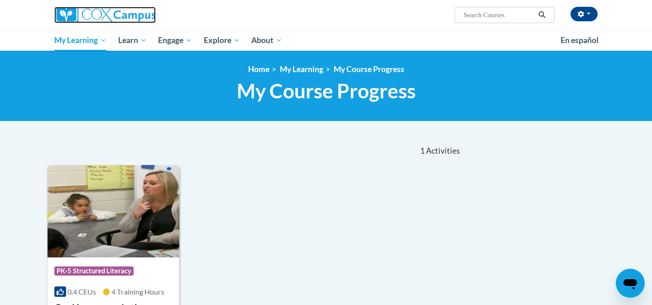
click at [135, 13] on img at bounding box center [104, 15] width 101 height 16
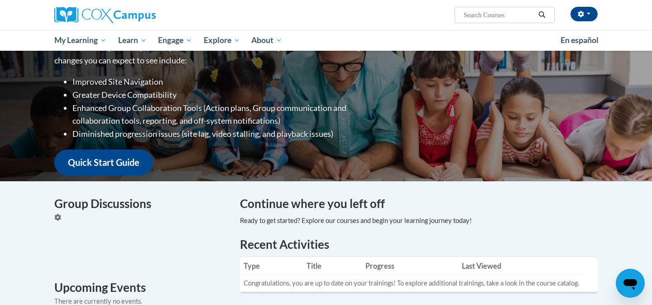
scroll to position [137, 0]
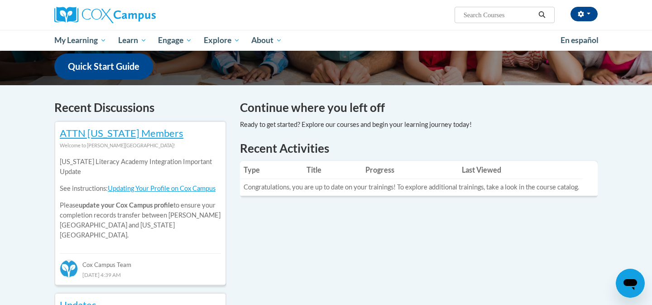
scroll to position [234, 0]
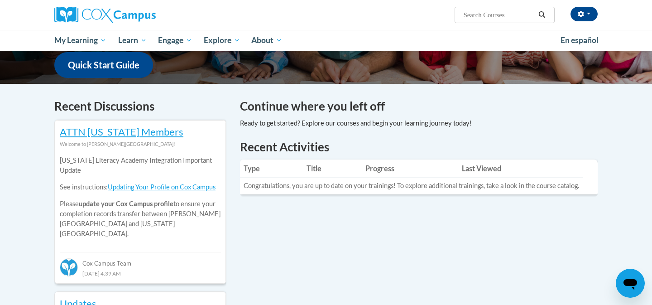
click at [463, 12] on input "Search..." at bounding box center [499, 15] width 72 height 11
type input "s"
type input "[MEDICAL_DATA]"
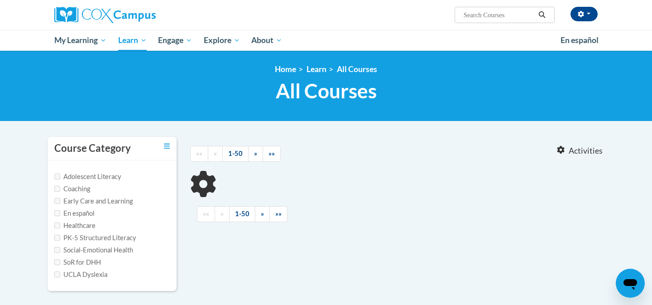
type input "[MEDICAL_DATA]"
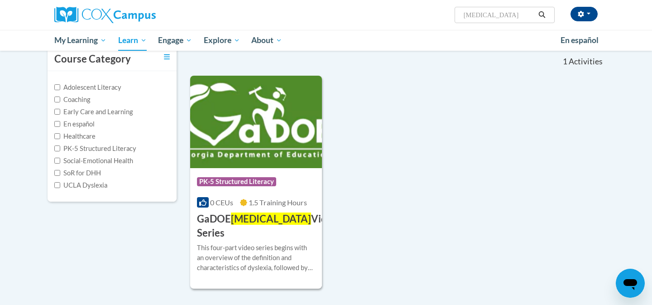
scroll to position [87, 0]
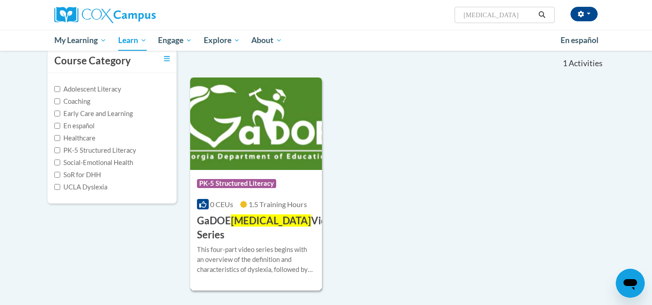
click at [270, 135] on img at bounding box center [256, 123] width 132 height 92
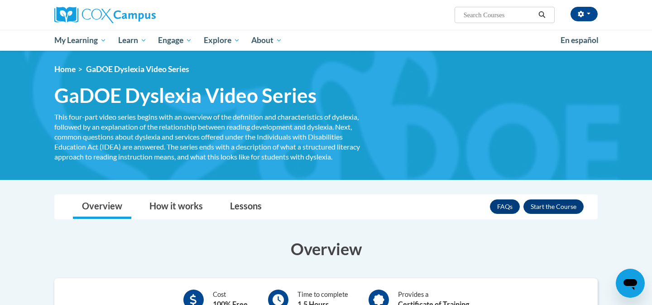
click at [510, 12] on input "Search..." at bounding box center [499, 15] width 72 height 11
type input "early lit"
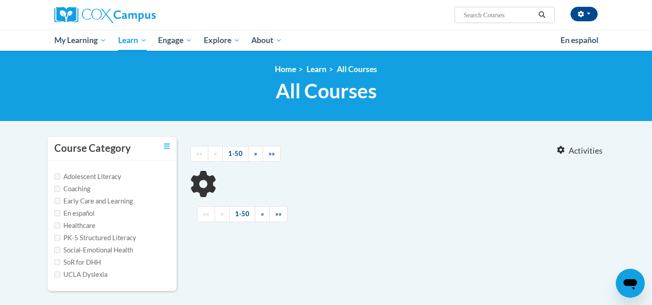
type input "early lit"
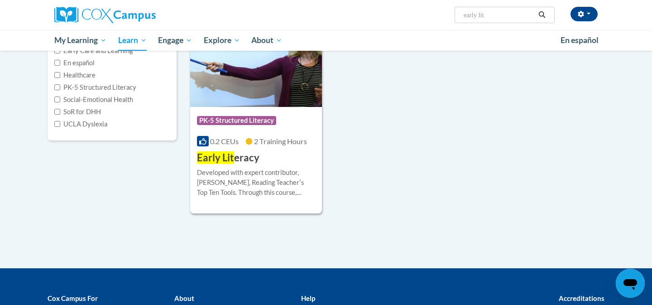
scroll to position [153, 0]
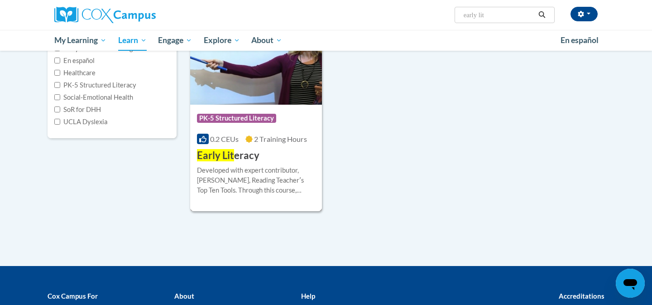
click at [274, 155] on div "Course Category: PK-5 Structured Literacy 0.2 CEUs 2 Training Hours COURSE Earl…" at bounding box center [256, 134] width 132 height 58
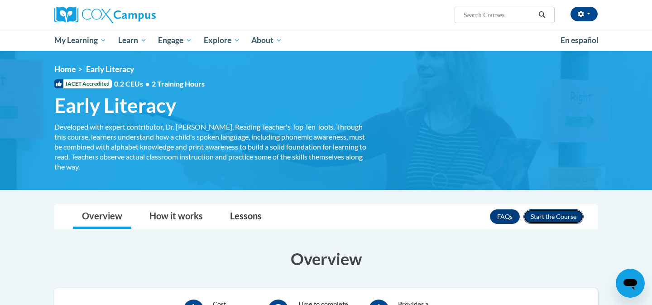
click at [555, 217] on button "Enroll" at bounding box center [554, 216] width 60 height 14
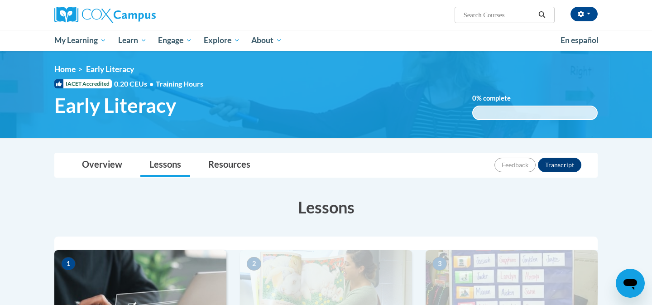
click at [494, 1] on div "[PERSON_NAME] ([GEOGRAPHIC_DATA]/New_York UTC-04:00) My Profile Inbox My Transc…" at bounding box center [418, 11] width 371 height 23
click at [492, 7] on span "Search Search..." at bounding box center [505, 15] width 100 height 16
click at [488, 15] on input "Search..." at bounding box center [499, 15] width 72 height 11
type input "[MEDICAL_DATA]"
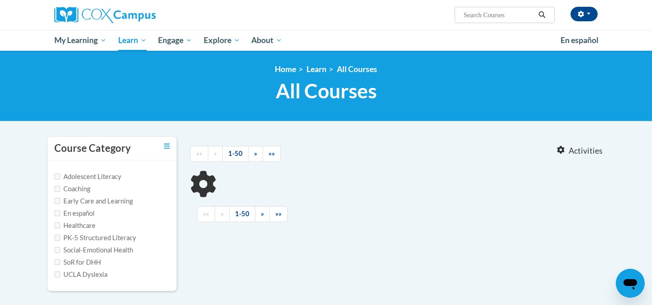
type input "[MEDICAL_DATA]"
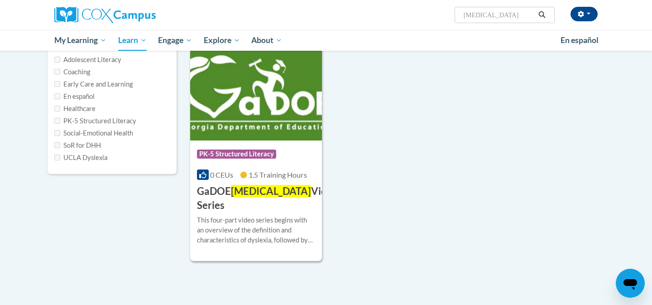
scroll to position [118, 0]
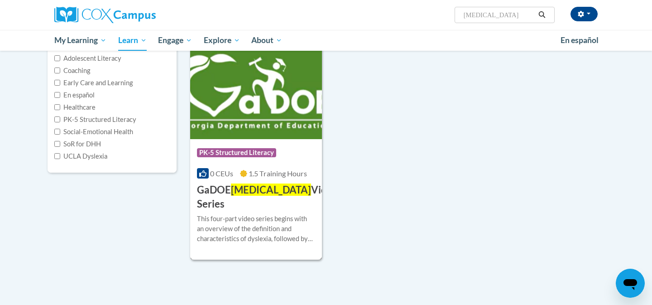
click at [275, 195] on h3 "GaDOE Dyslexia Video Series" at bounding box center [267, 197] width 141 height 28
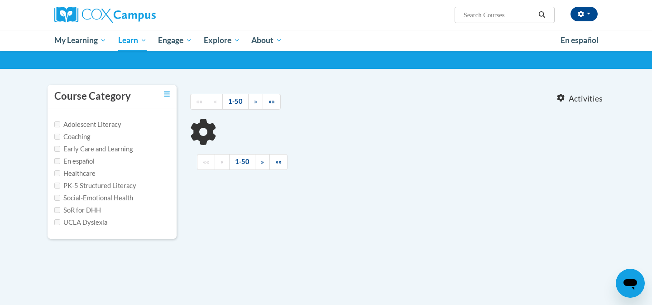
type input "[MEDICAL_DATA]"
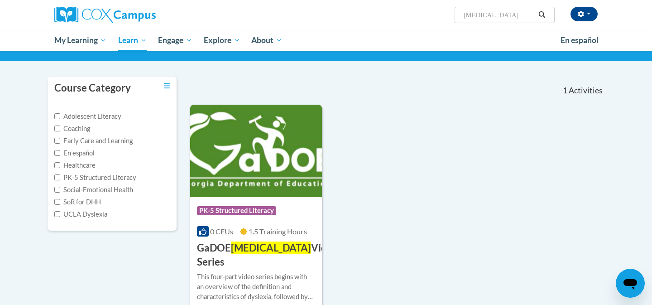
scroll to position [64, 0]
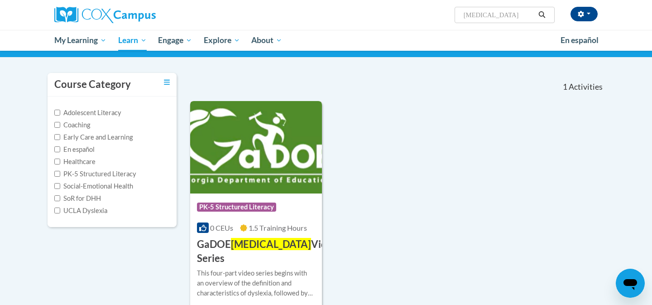
click at [249, 248] on span "Dyslexia" at bounding box center [271, 244] width 80 height 12
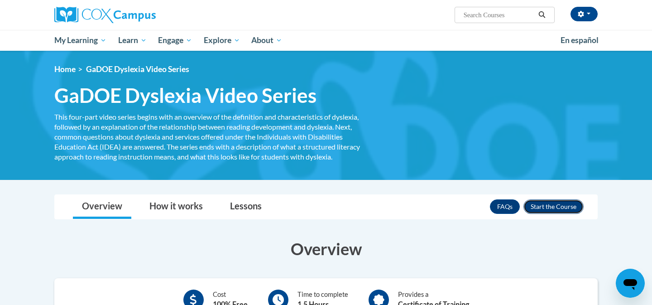
click at [559, 206] on button "Enroll" at bounding box center [554, 206] width 60 height 14
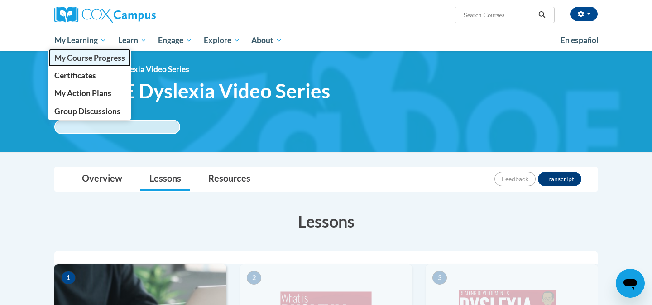
click at [78, 58] on span "My Course Progress" at bounding box center [89, 58] width 71 height 10
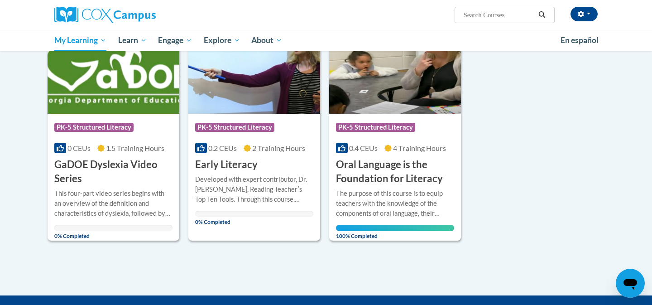
scroll to position [114, 0]
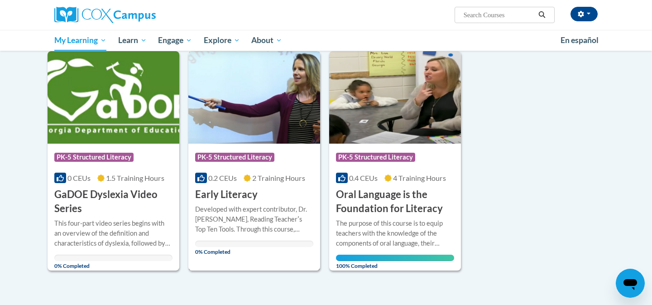
click at [205, 173] on span at bounding box center [201, 178] width 12 height 10
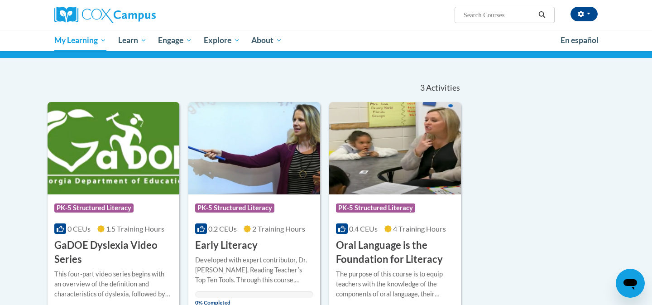
scroll to position [59, 0]
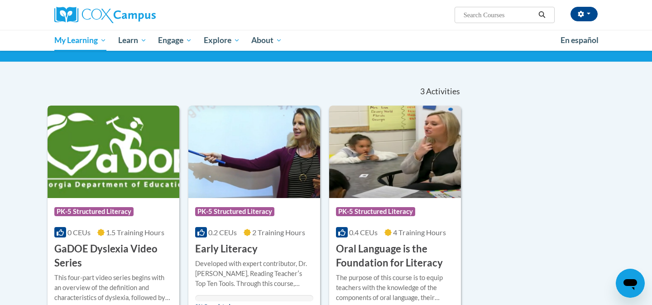
click at [121, 168] on img at bounding box center [114, 152] width 132 height 92
